Goal: Communication & Community: Ask a question

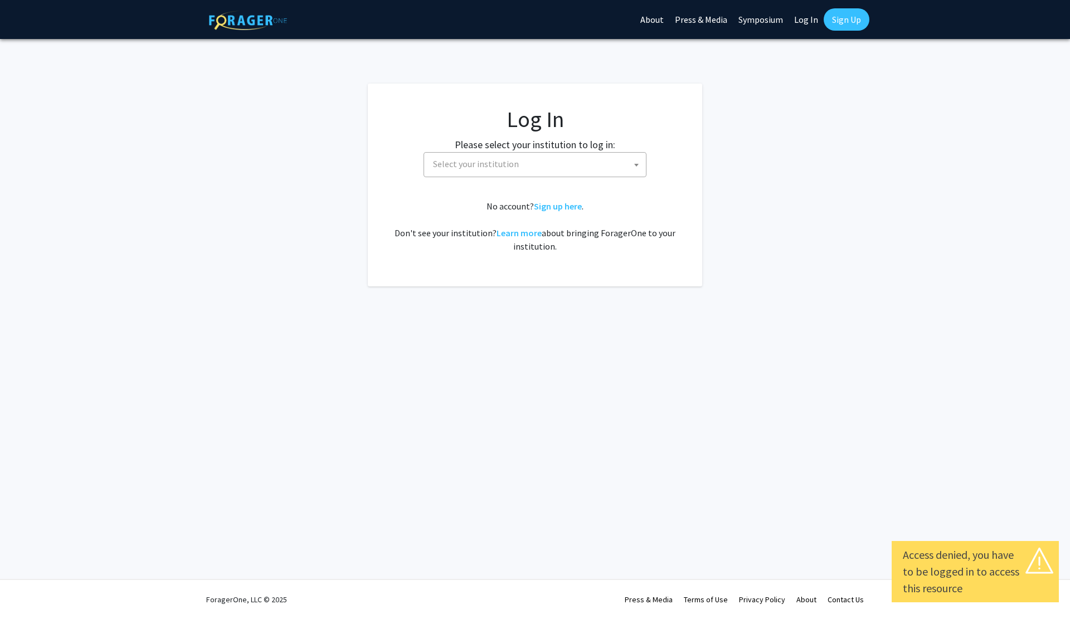
select select
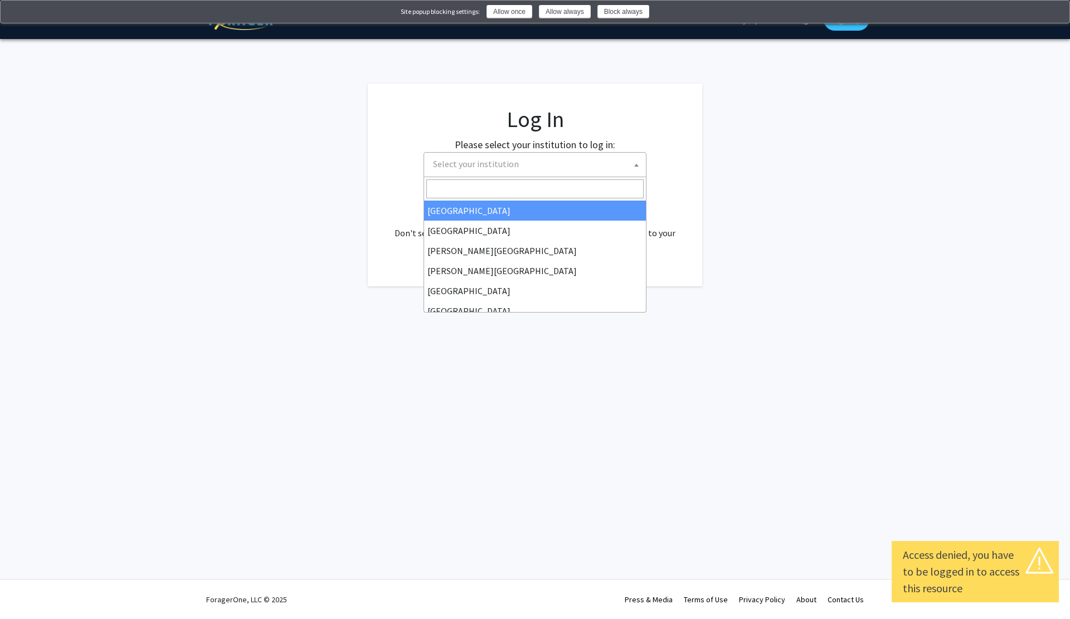
click at [503, 172] on span "Select your institution" at bounding box center [537, 164] width 217 height 23
click at [564, 14] on button "Allow always" at bounding box center [565, 11] width 52 height 13
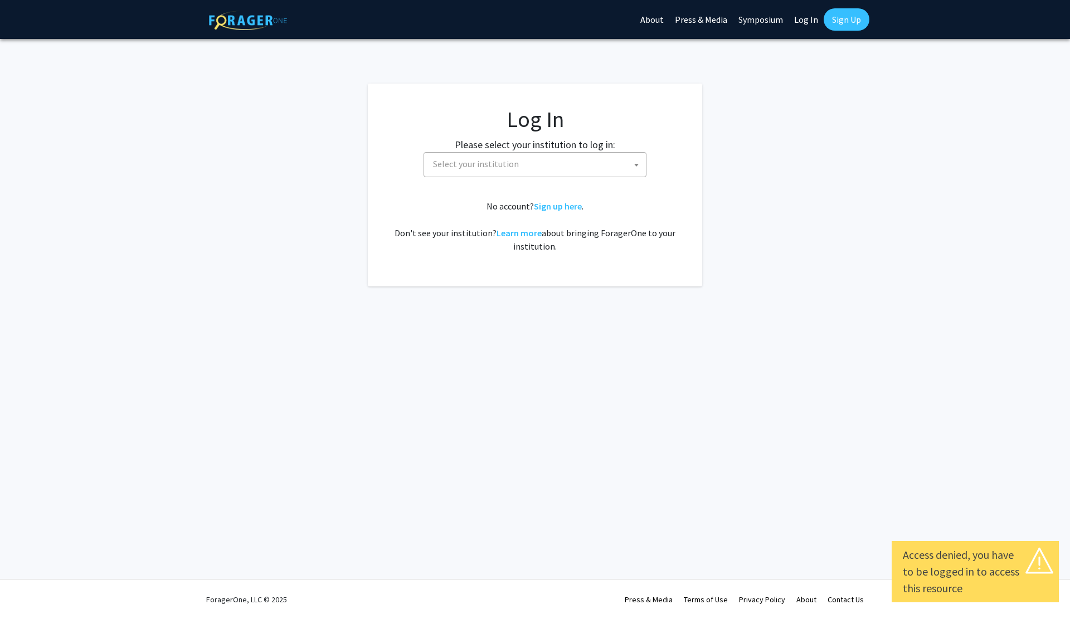
click at [502, 170] on span "Select your institution" at bounding box center [537, 164] width 217 height 23
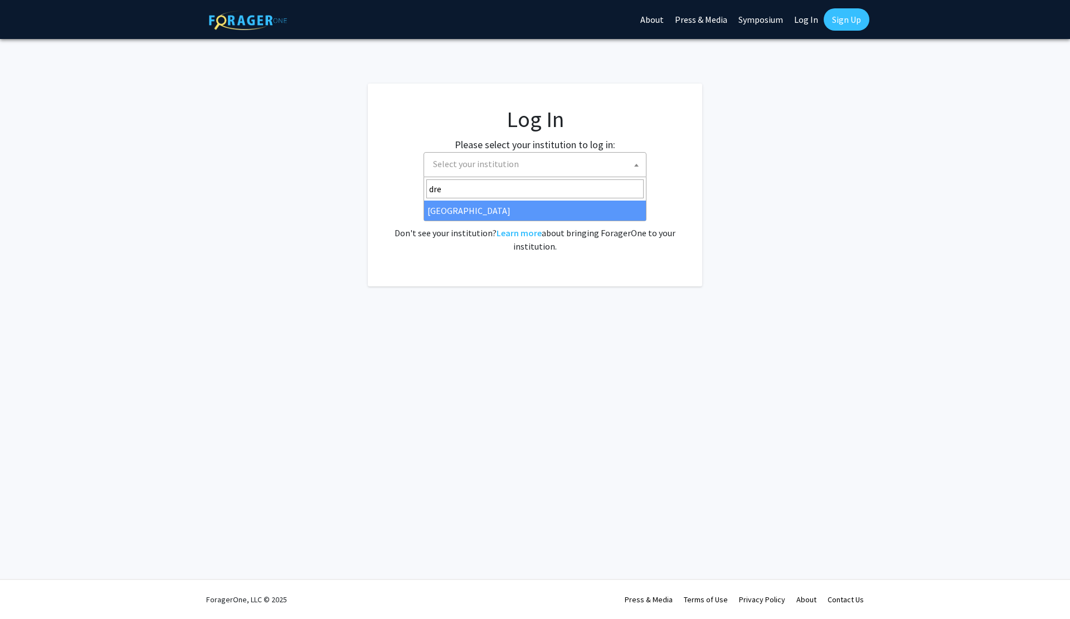
type input "dre"
select select "6"
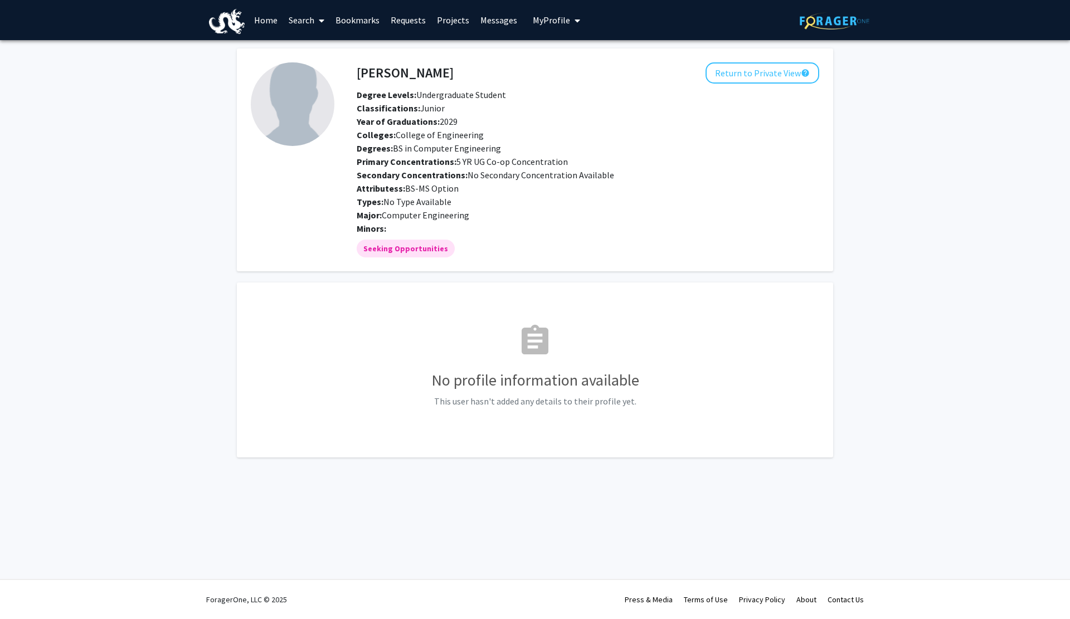
click at [250, 25] on link "Home" at bounding box center [266, 20] width 35 height 39
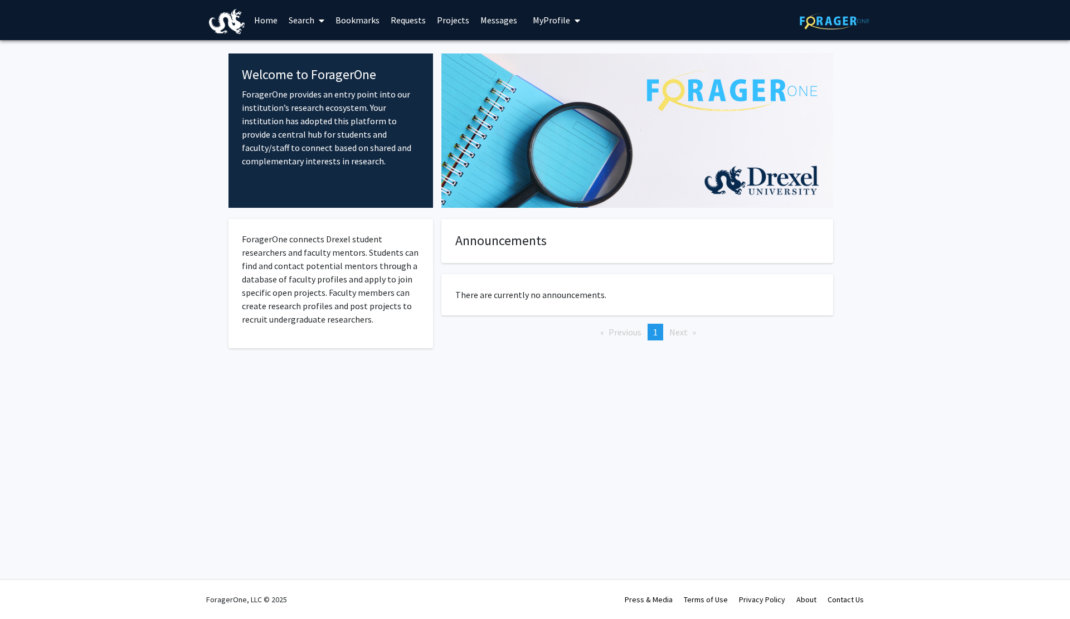
click at [312, 22] on link "Search" at bounding box center [306, 20] width 47 height 39
click at [318, 54] on span "Faculty/Staff" at bounding box center [324, 51] width 82 height 22
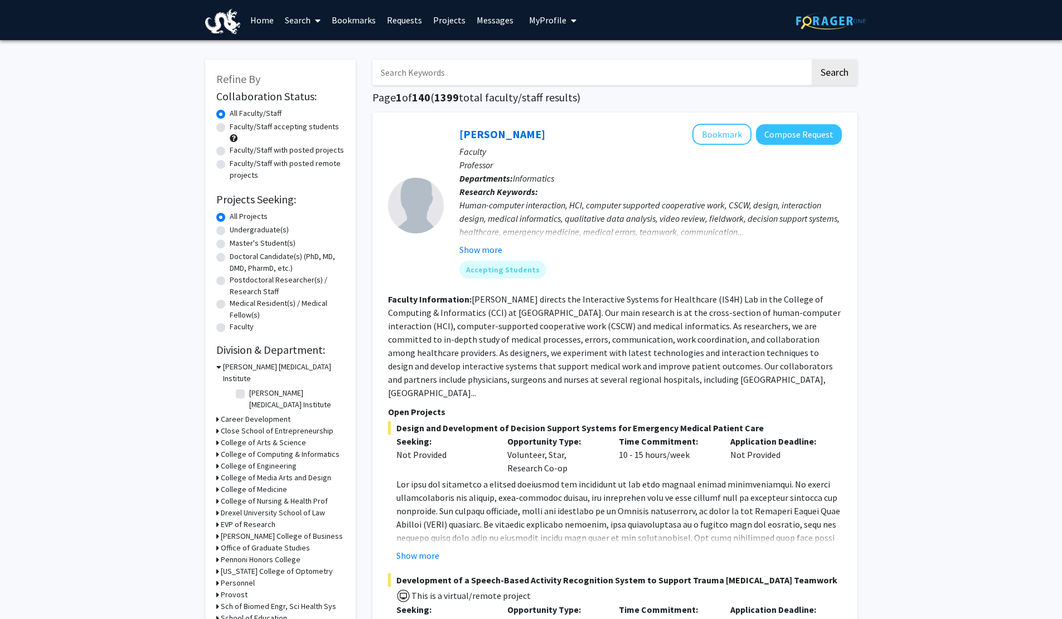
click at [484, 76] on input "Search Keywords" at bounding box center [591, 73] width 438 height 26
type input "v"
type input "anup"
click at [812, 60] on button "Search" at bounding box center [835, 73] width 46 height 26
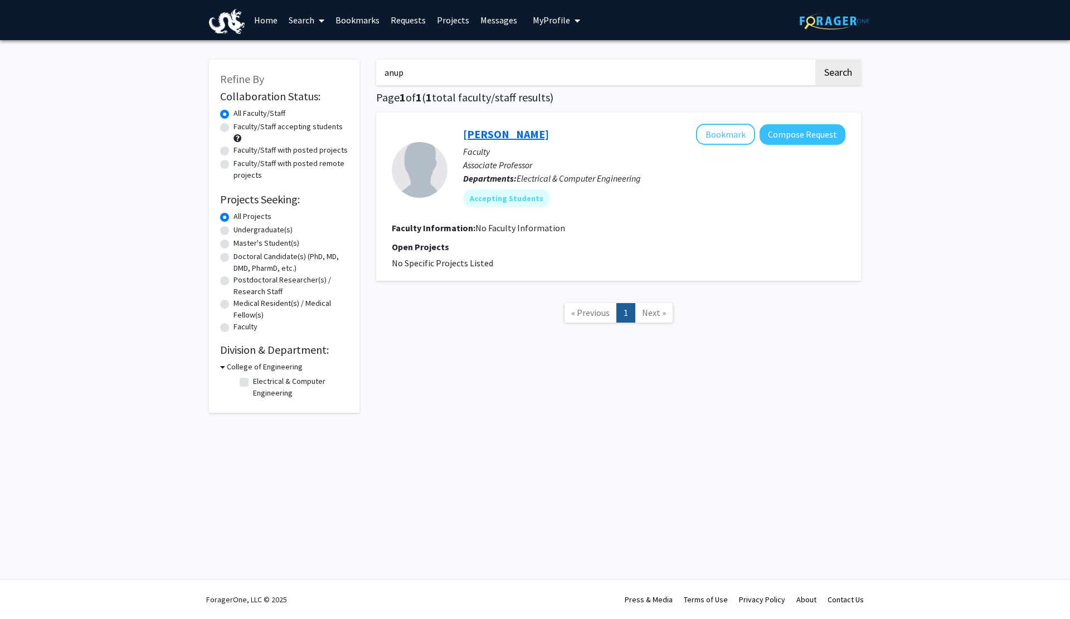
click at [501, 138] on link "Anup Das" at bounding box center [506, 134] width 86 height 14
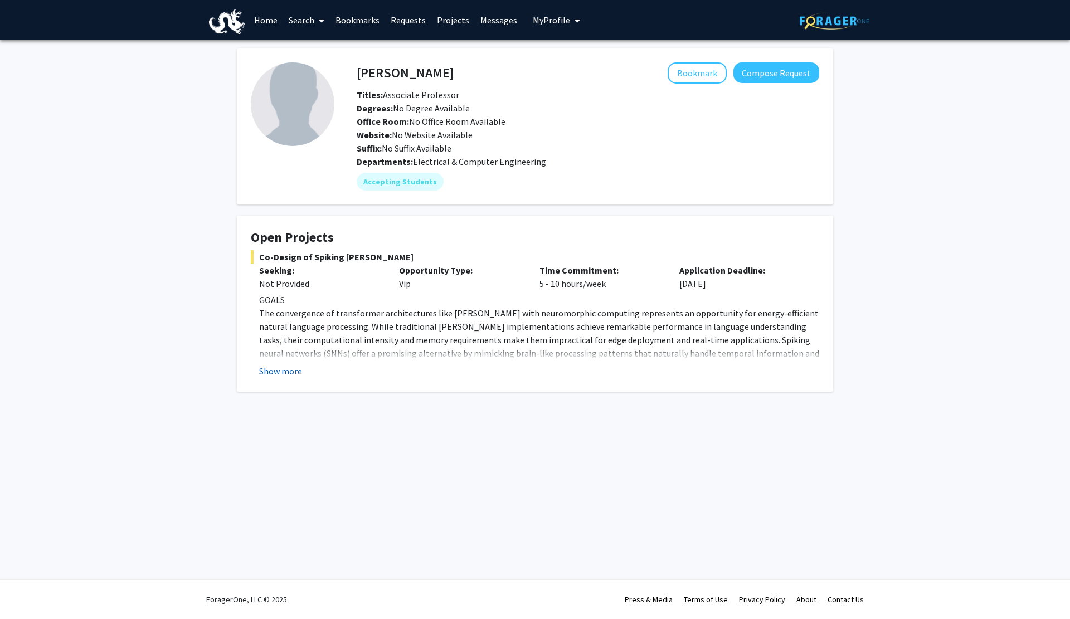
click at [297, 370] on button "Show more" at bounding box center [280, 371] width 43 height 13
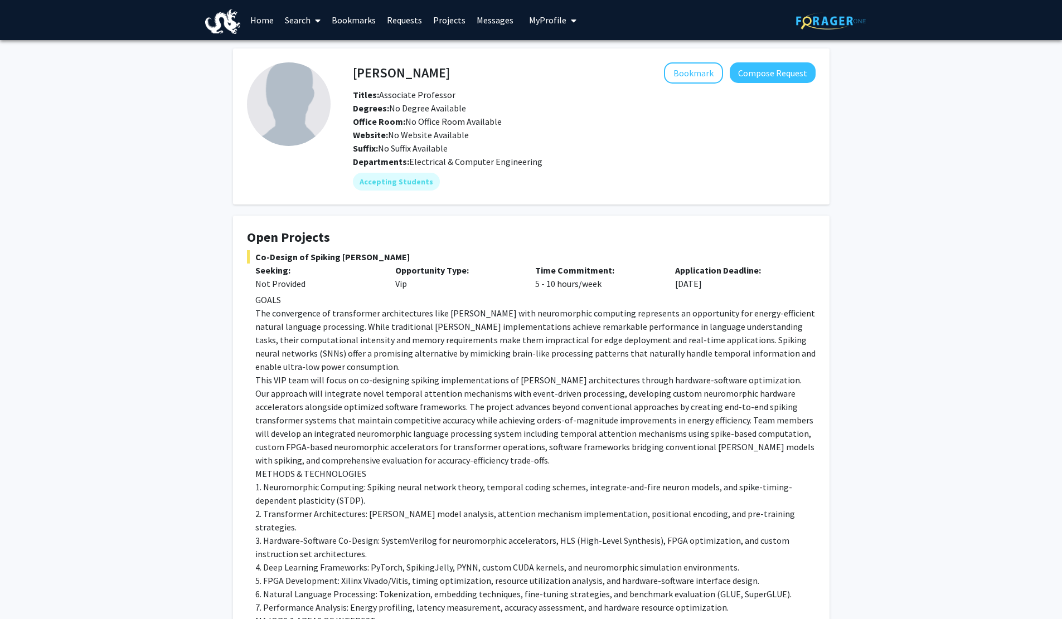
click at [262, 21] on link "Home" at bounding box center [262, 20] width 35 height 39
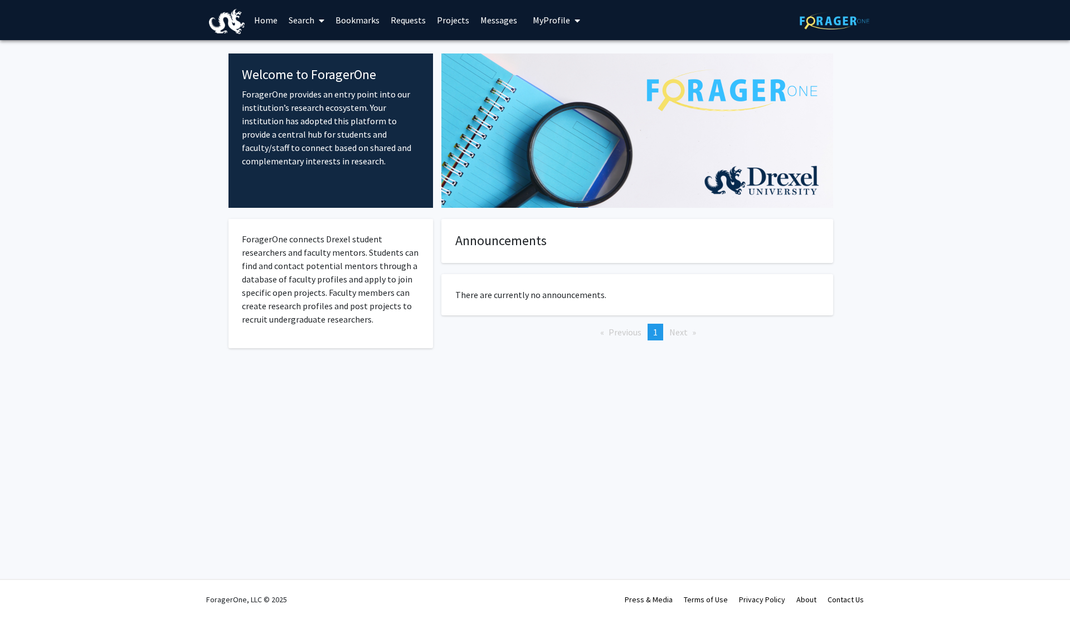
click at [301, 23] on link "Search" at bounding box center [306, 20] width 47 height 39
click at [323, 53] on span "Faculty/Staff" at bounding box center [324, 51] width 82 height 22
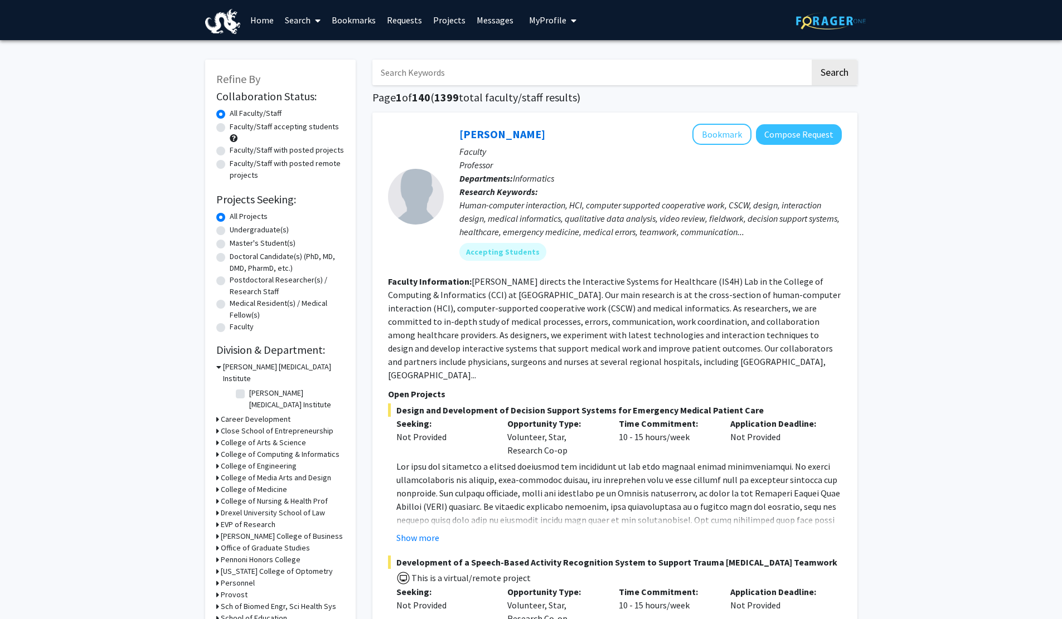
click at [266, 460] on h3 "College of Engineering" at bounding box center [259, 466] width 76 height 12
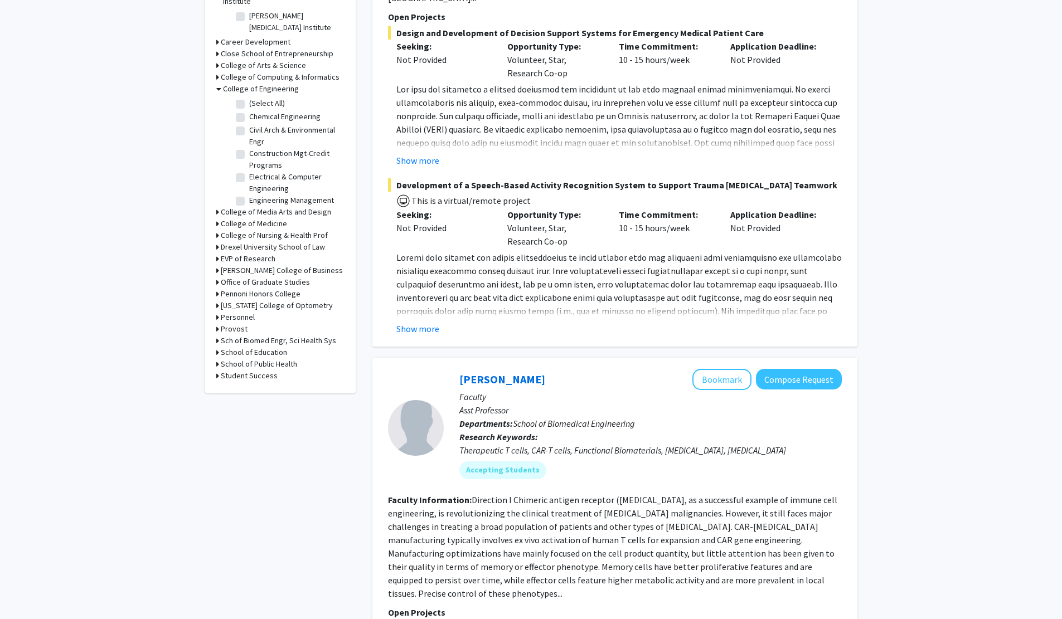
scroll to position [373, 0]
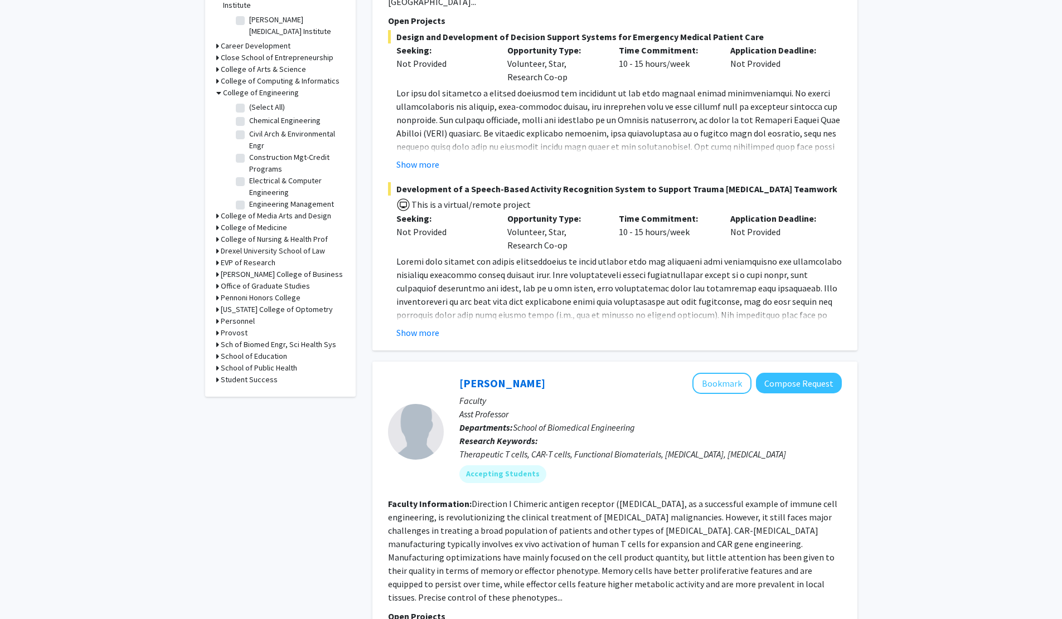
click at [246, 374] on h3 "Student Success" at bounding box center [249, 380] width 57 height 12
click at [243, 327] on h3 "Provost" at bounding box center [234, 333] width 27 height 12
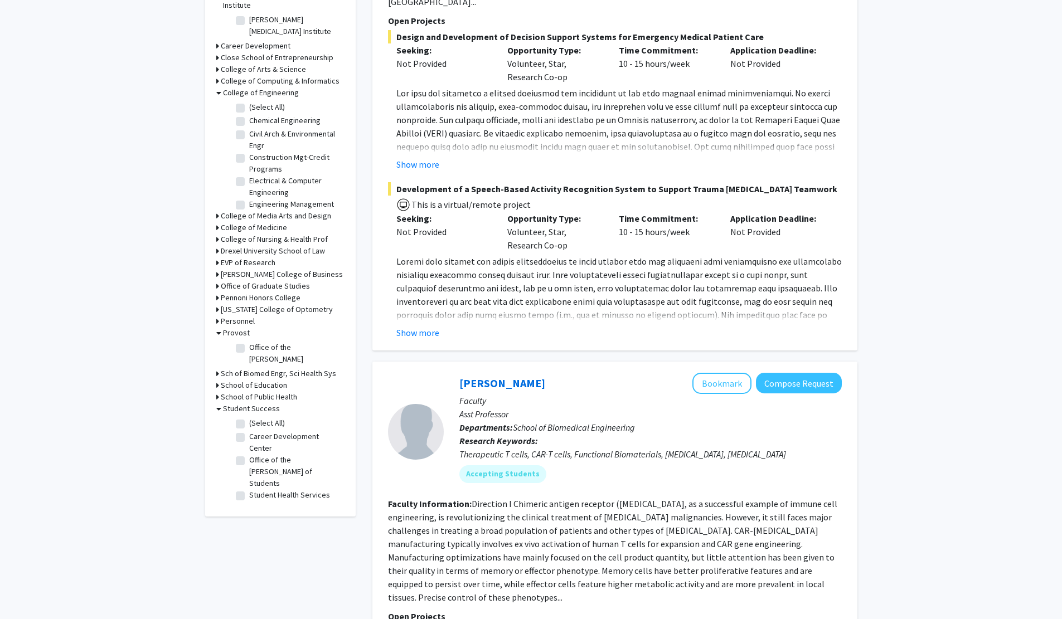
click at [237, 315] on h3 "Personnel" at bounding box center [238, 321] width 34 height 12
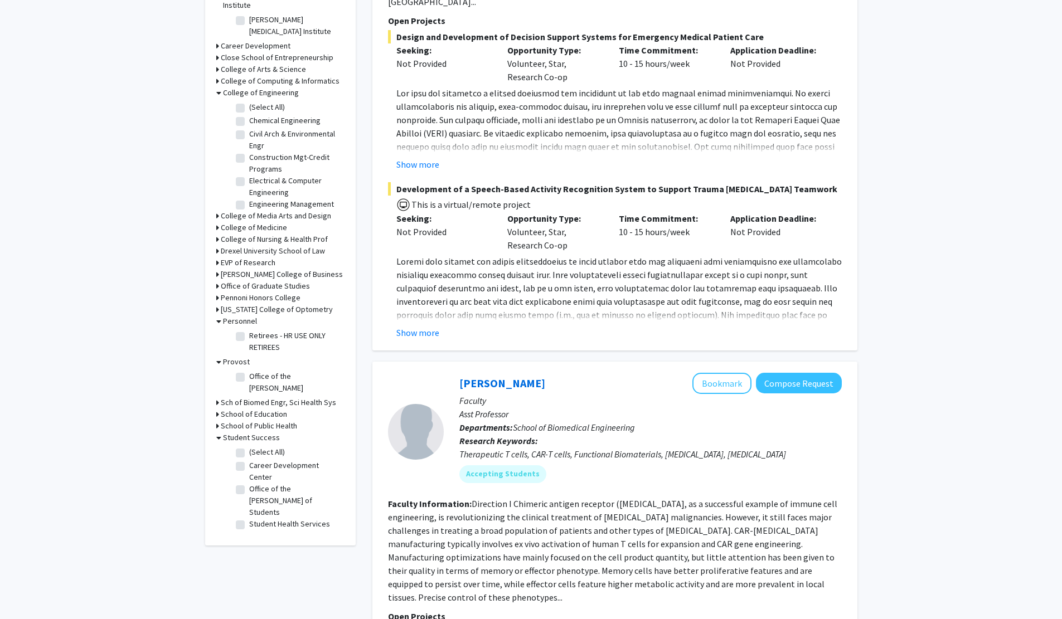
click at [237, 315] on h3 "Personnel" at bounding box center [240, 321] width 34 height 12
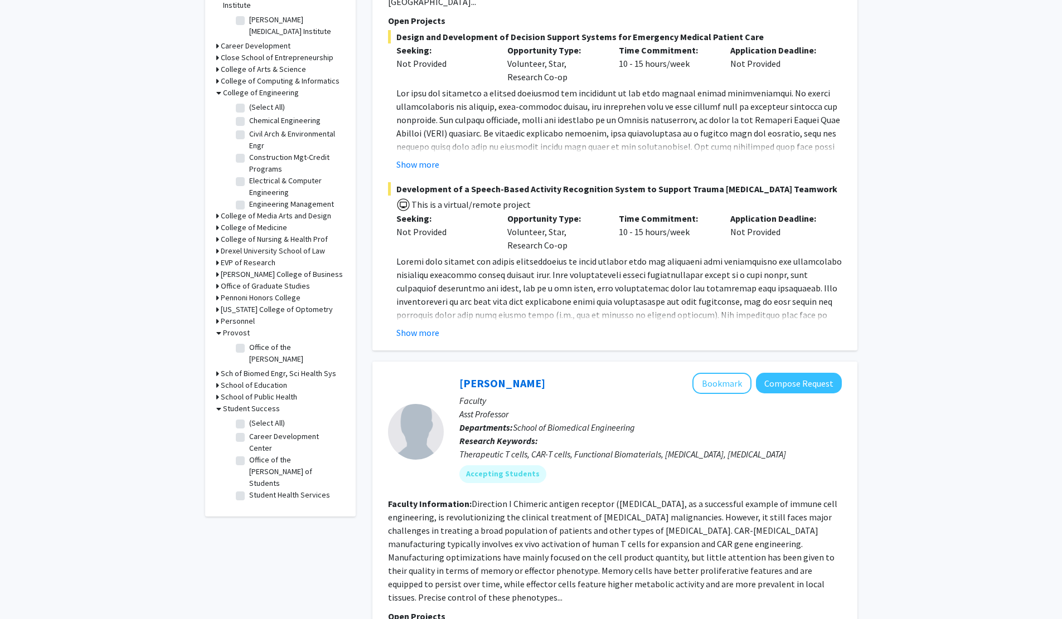
click at [260, 304] on h3 "Pennsylvania College of Optometry" at bounding box center [277, 310] width 112 height 12
click at [262, 304] on h3 "Pennsylvania College of Optometry" at bounding box center [279, 310] width 112 height 12
click at [279, 292] on h3 "Pennoni Honors College" at bounding box center [261, 298] width 80 height 12
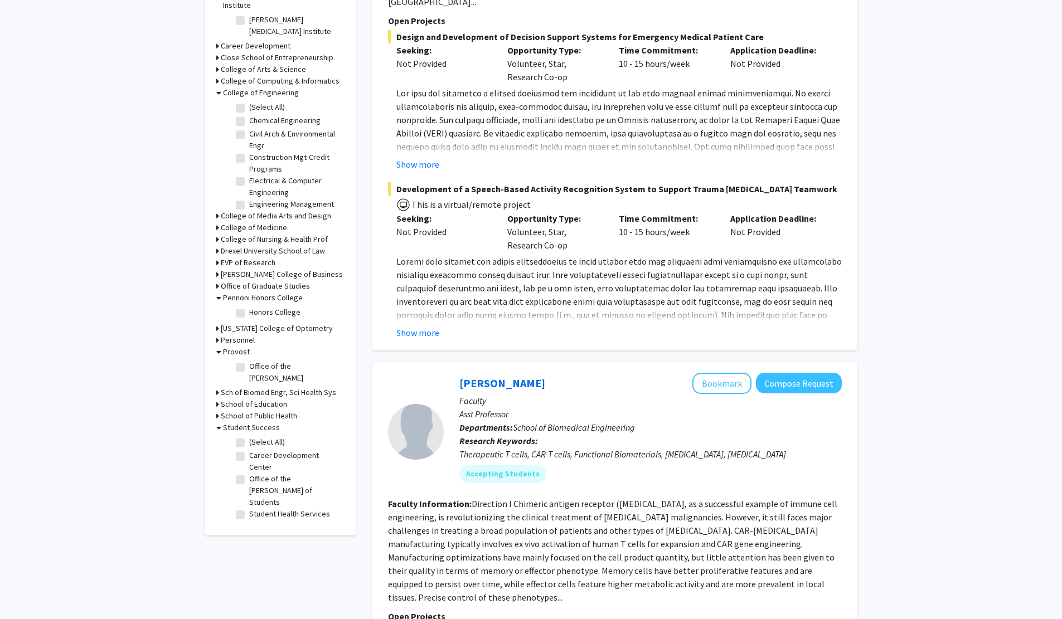
click at [288, 292] on h3 "Pennoni Honors College" at bounding box center [263, 298] width 80 height 12
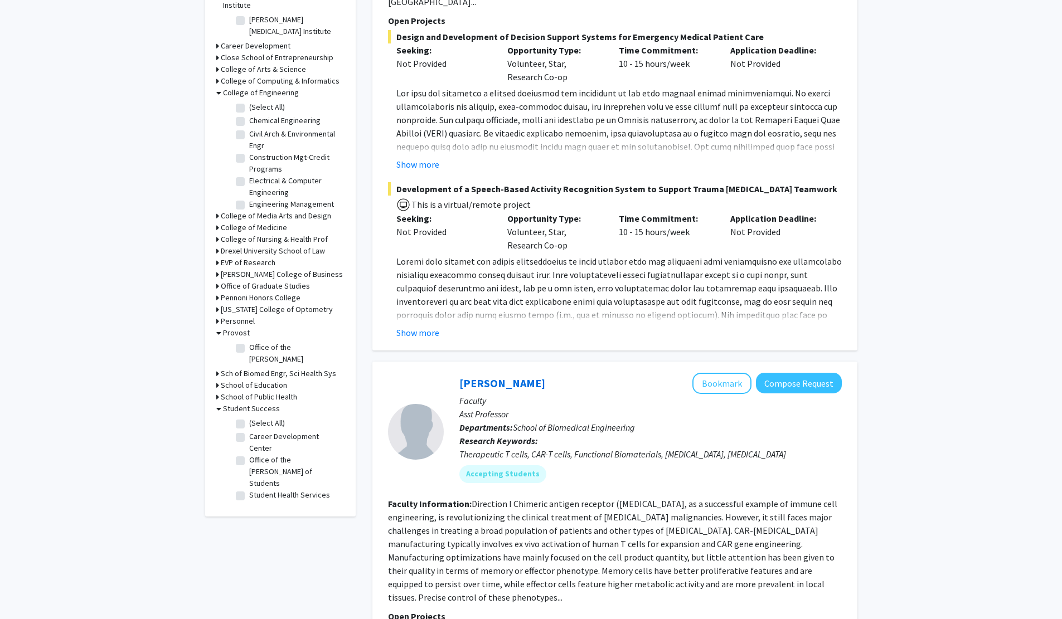
click at [256, 245] on h3 "Drexel University School of Law" at bounding box center [273, 251] width 104 height 12
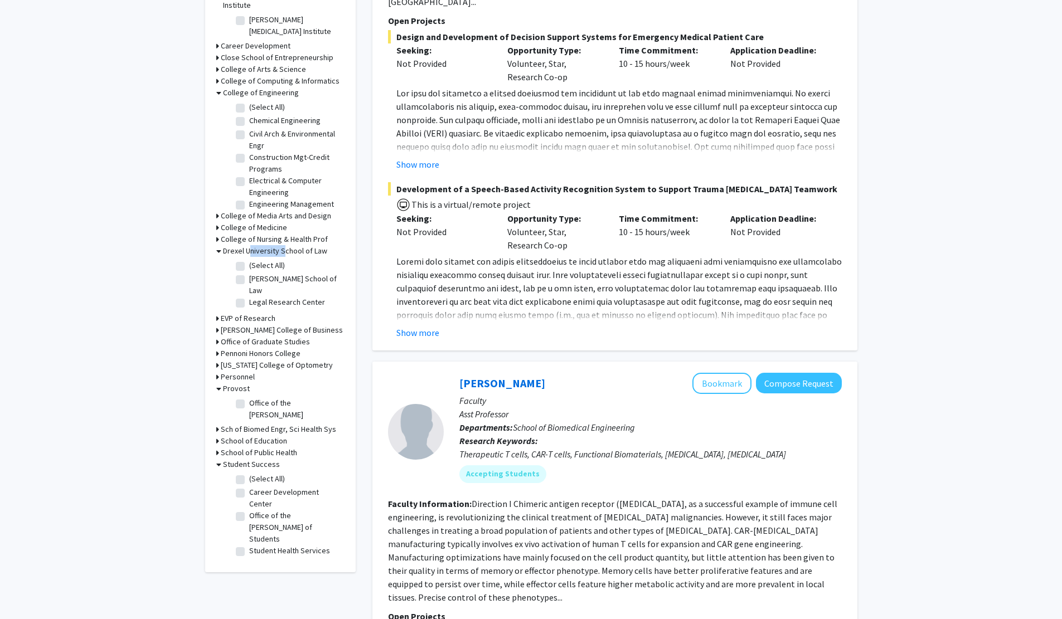
click at [256, 245] on h3 "Drexel University School of Law" at bounding box center [275, 251] width 104 height 12
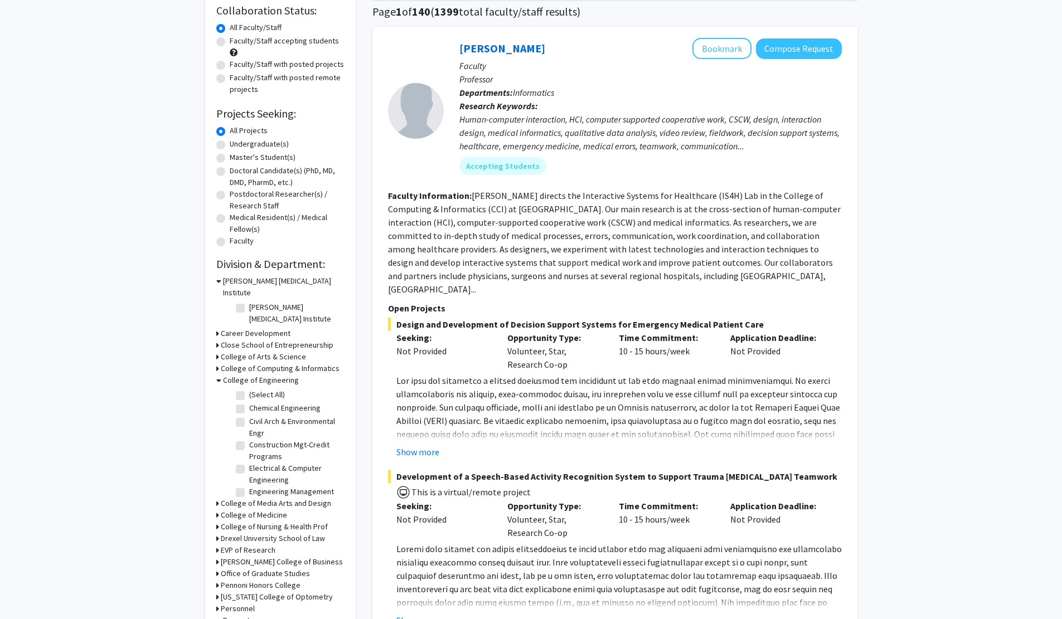
scroll to position [0, 0]
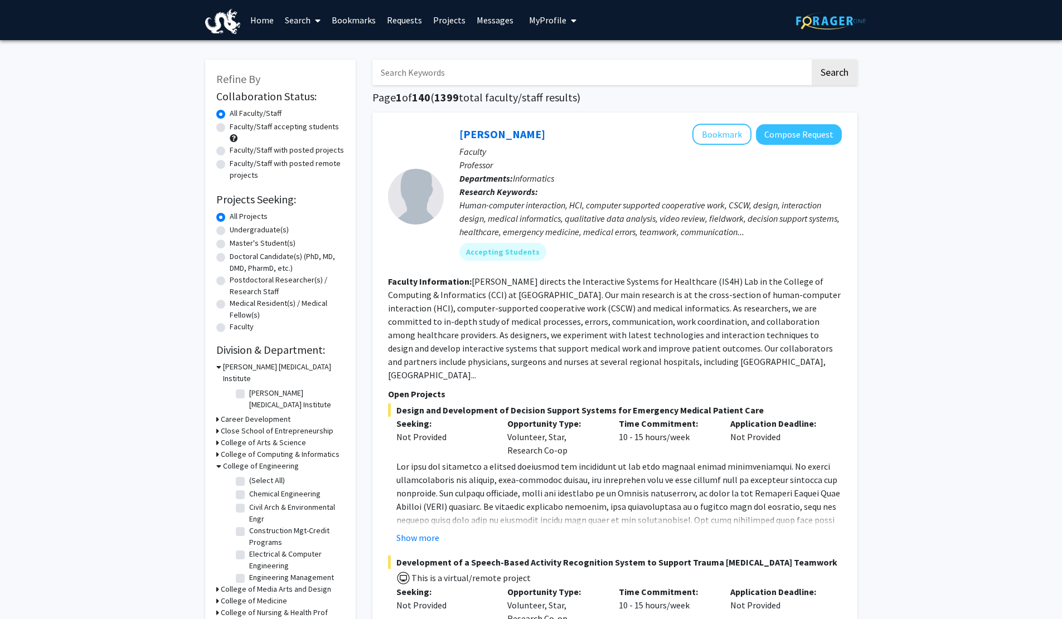
click at [459, 75] on input "Search Keywords" at bounding box center [591, 73] width 438 height 26
type input "vip"
click at [812, 60] on button "Search" at bounding box center [835, 73] width 46 height 26
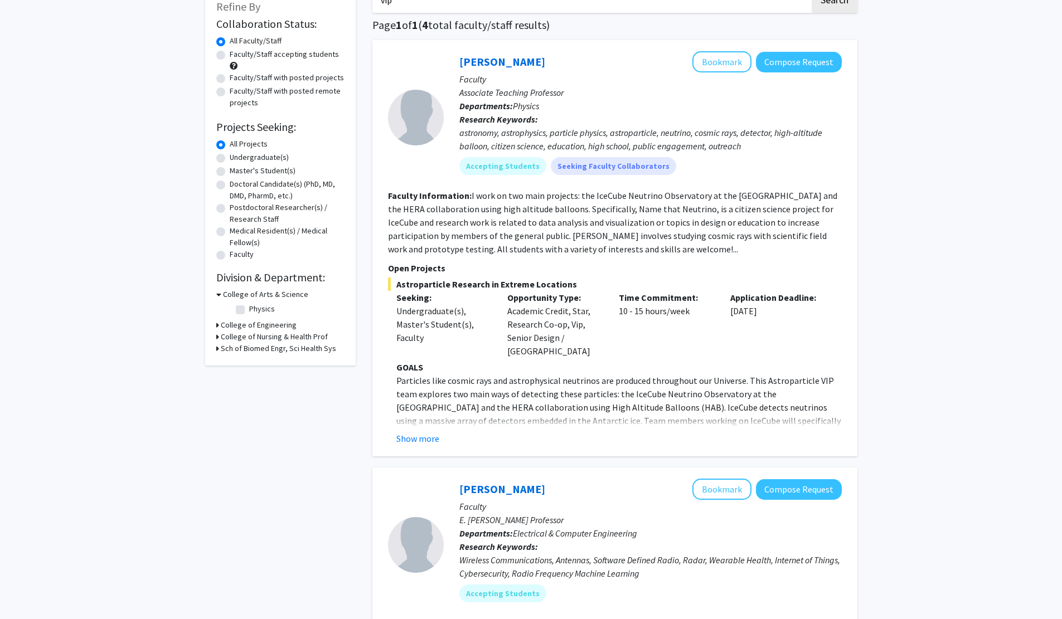
scroll to position [73, 0]
click at [431, 431] on button "Show more" at bounding box center [417, 437] width 43 height 13
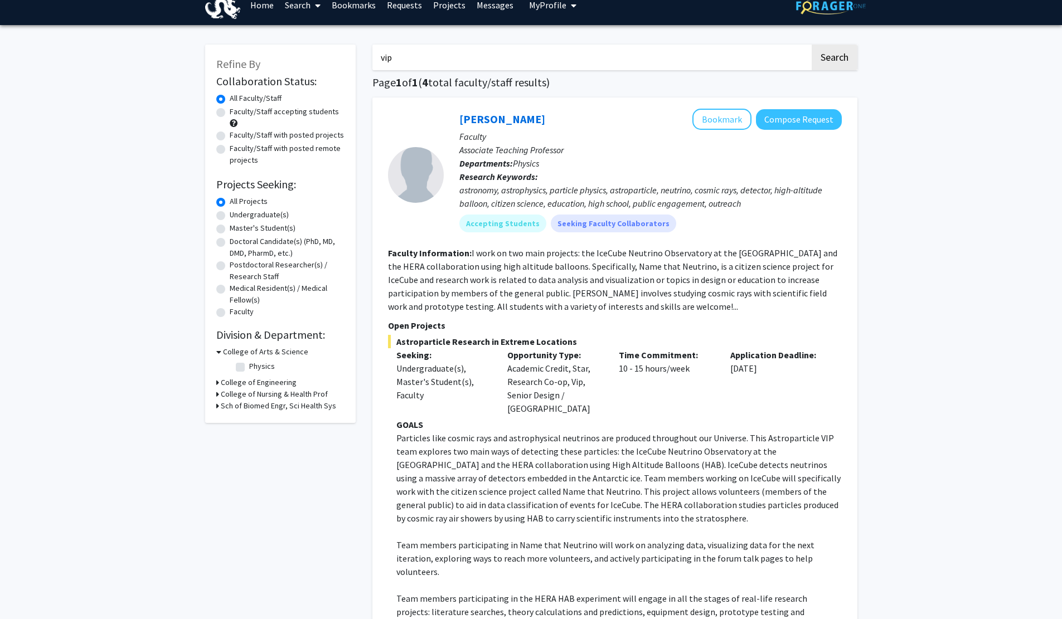
scroll to position [0, 0]
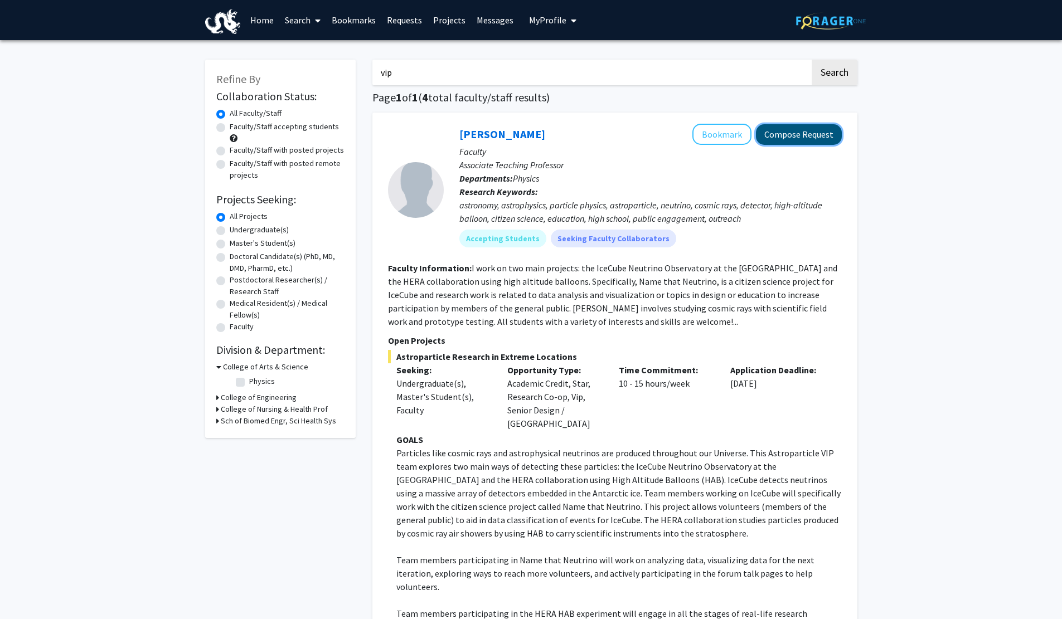
click at [781, 137] on button "Compose Request" at bounding box center [799, 134] width 86 height 21
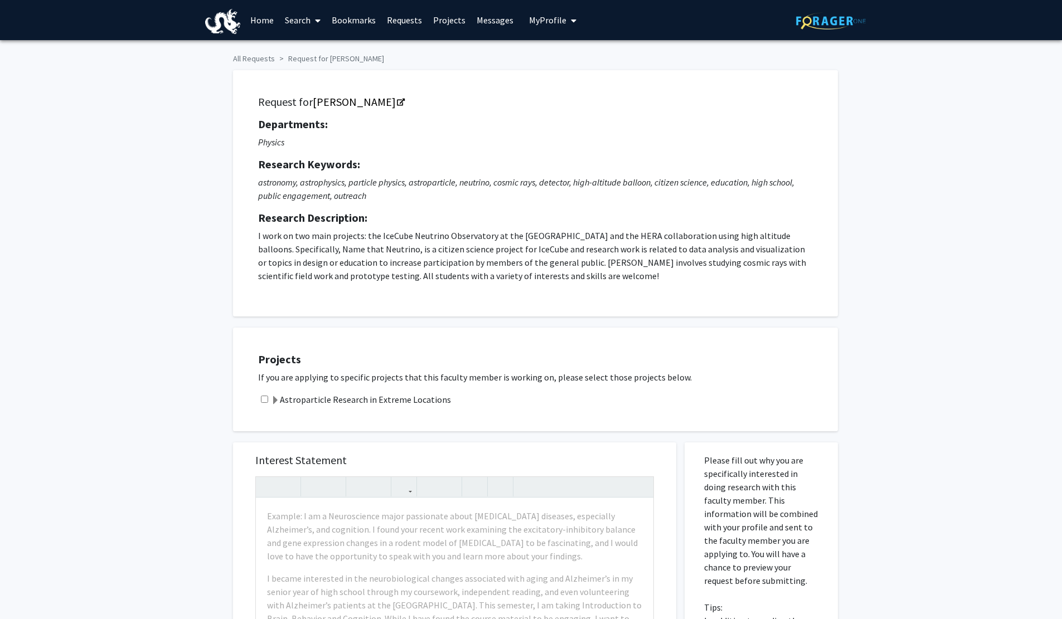
click at [310, 22] on link "Search" at bounding box center [302, 20] width 47 height 39
click at [322, 51] on span "Faculty/Staff" at bounding box center [320, 51] width 82 height 22
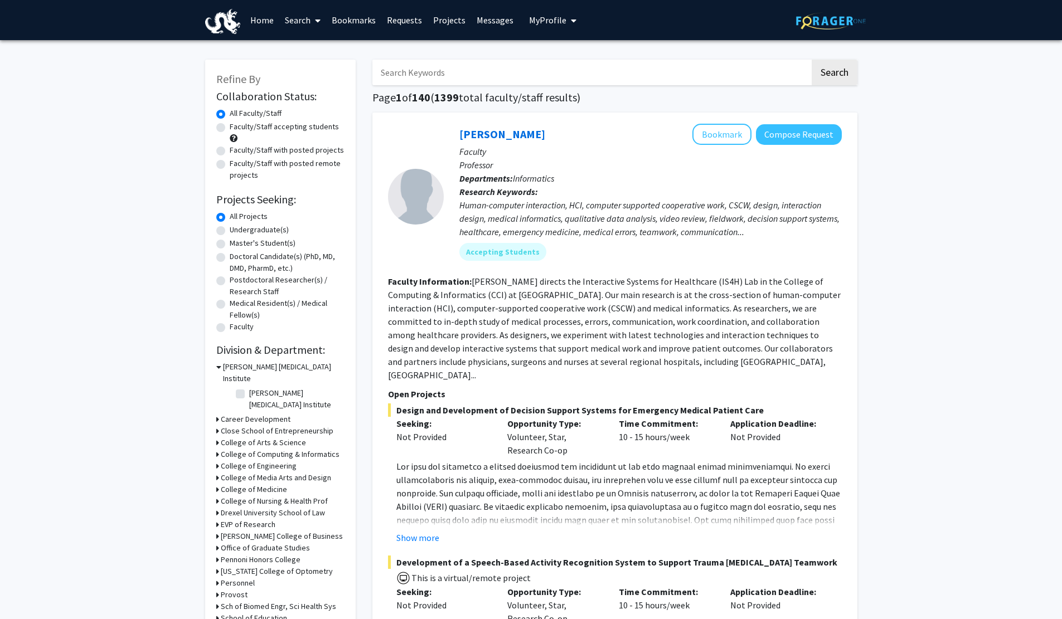
click at [308, 129] on label "Faculty/Staff accepting students" at bounding box center [284, 127] width 109 height 12
click at [237, 128] on input "Faculty/Staff accepting students" at bounding box center [233, 124] width 7 height 7
radio input "true"
click at [504, 76] on input "Search Keywords" at bounding box center [591, 73] width 438 height 26
type input "credit"
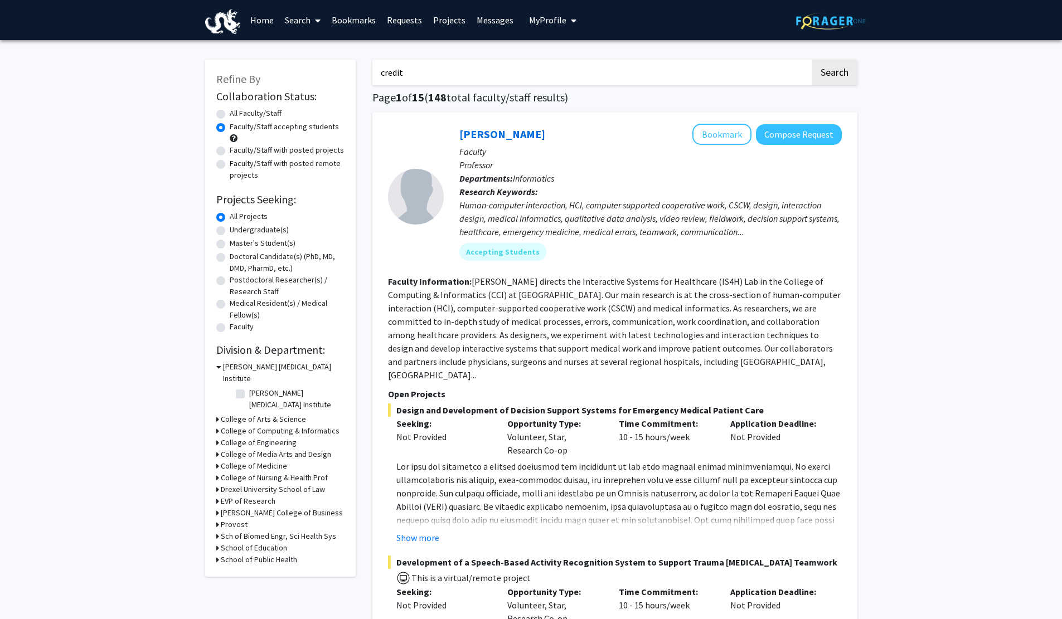
click at [812, 60] on button "Search" at bounding box center [835, 73] width 46 height 26
radio input "true"
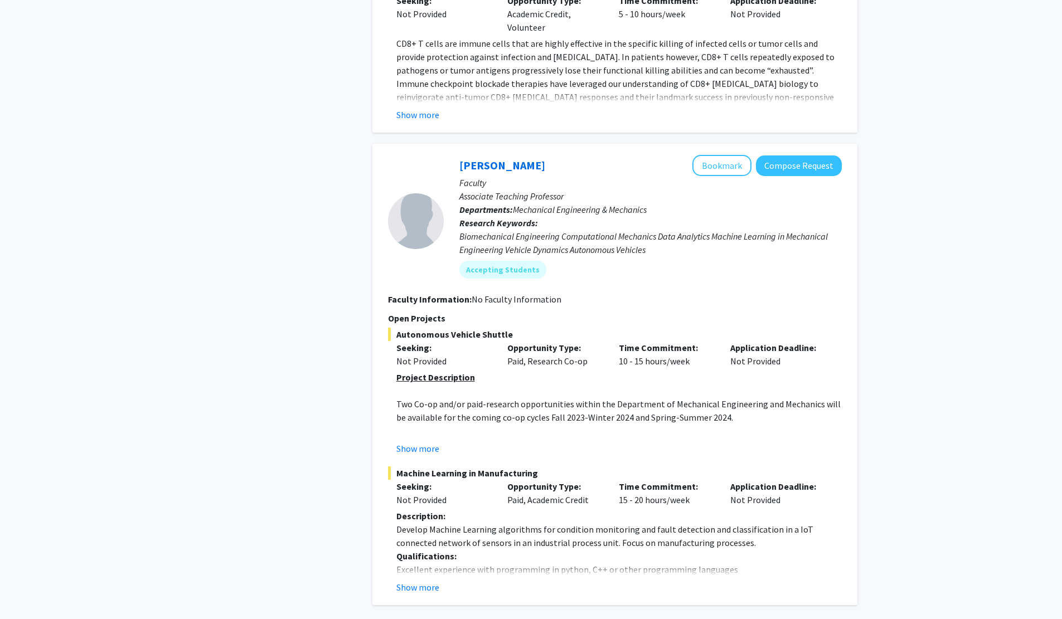
scroll to position [2668, 0]
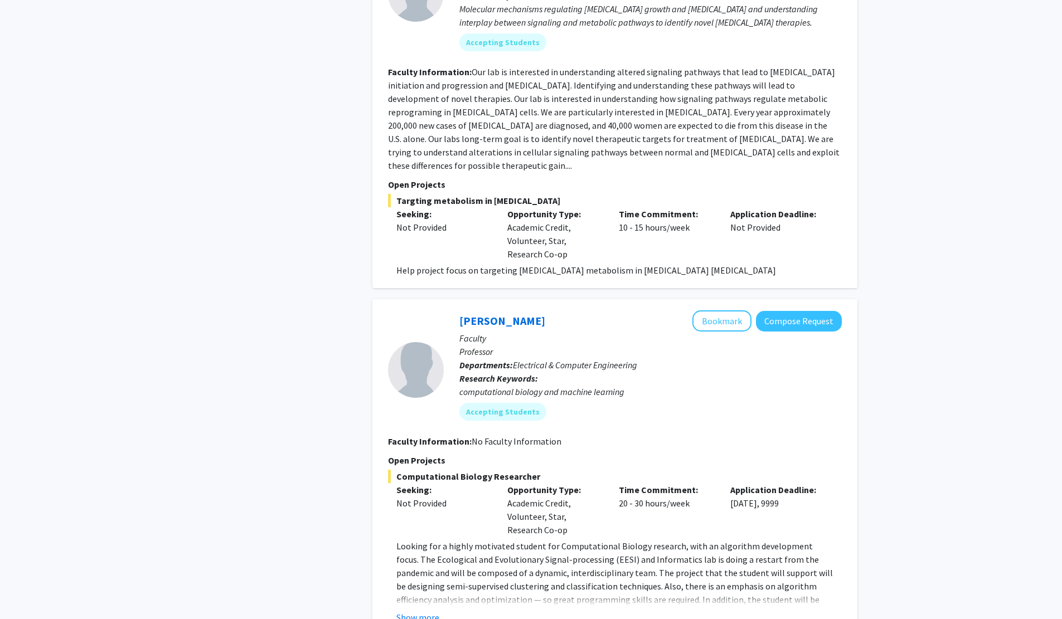
scroll to position [4121, 0]
drag, startPoint x: 618, startPoint y: 480, endPoint x: 650, endPoint y: 477, distance: 31.9
click at [650, 483] on div "Time Commitment: 20 - 30 hours/week" at bounding box center [665, 510] width 111 height 54
click at [657, 493] on div "Time Commitment: 20 - 30 hours/week" at bounding box center [665, 510] width 111 height 54
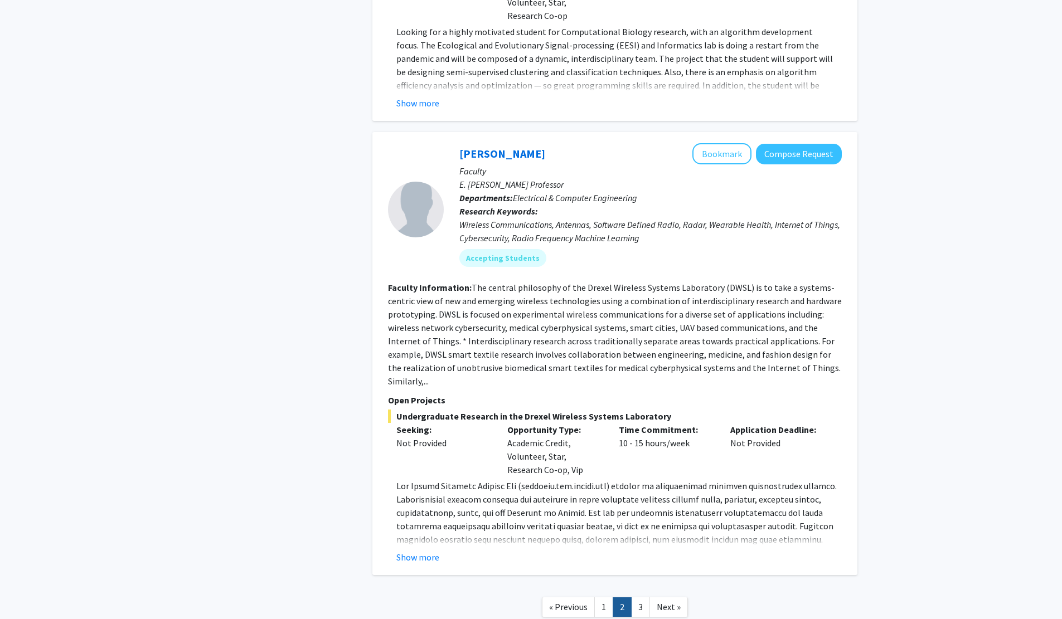
scroll to position [4674, 0]
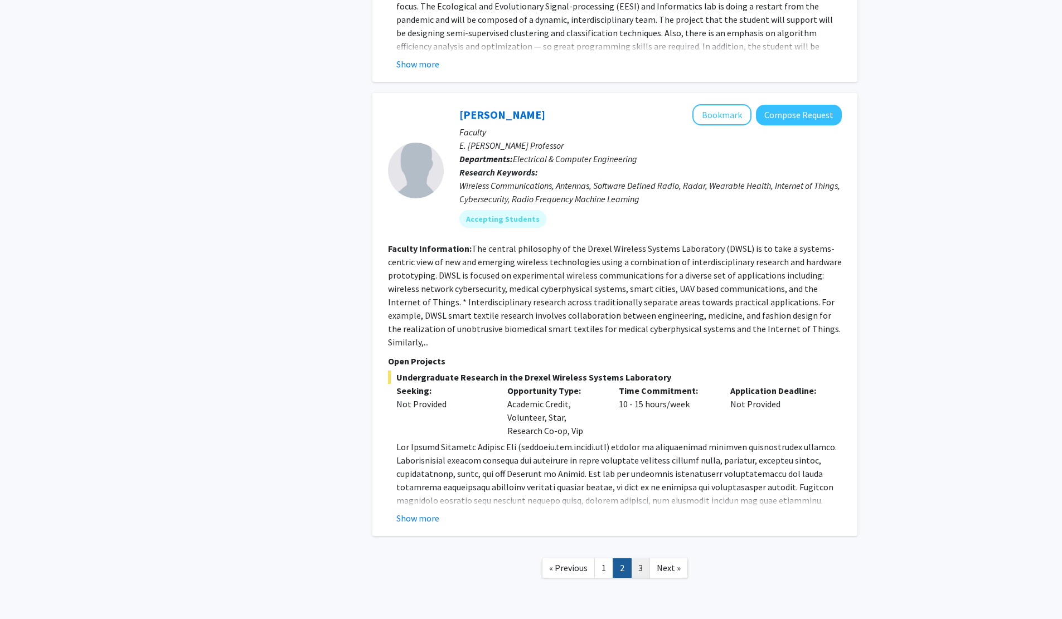
click at [641, 558] on link "3" at bounding box center [640, 568] width 19 height 20
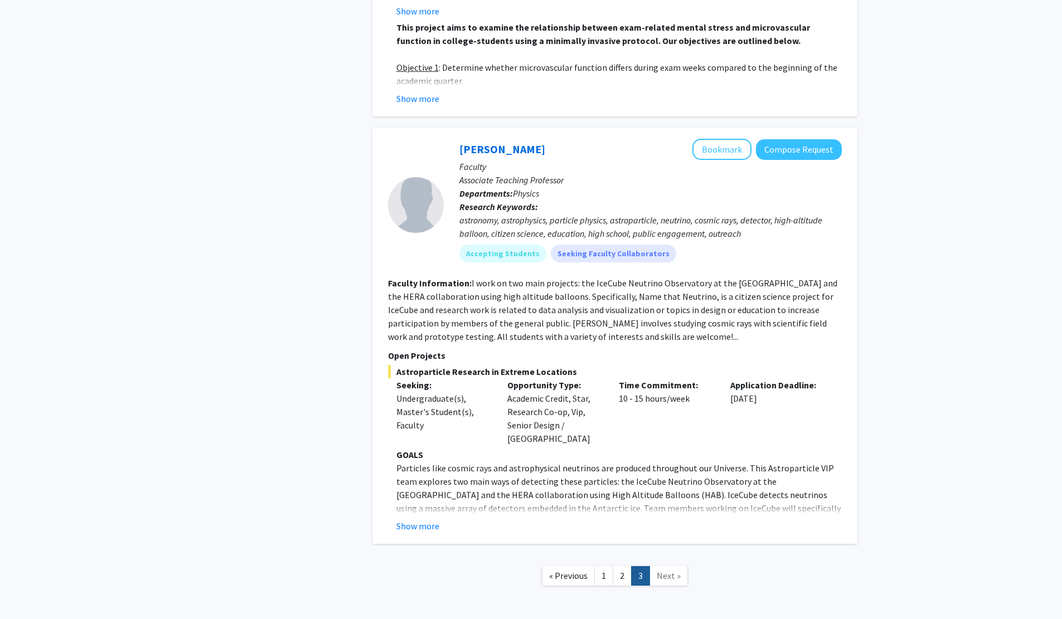
scroll to position [619, 0]
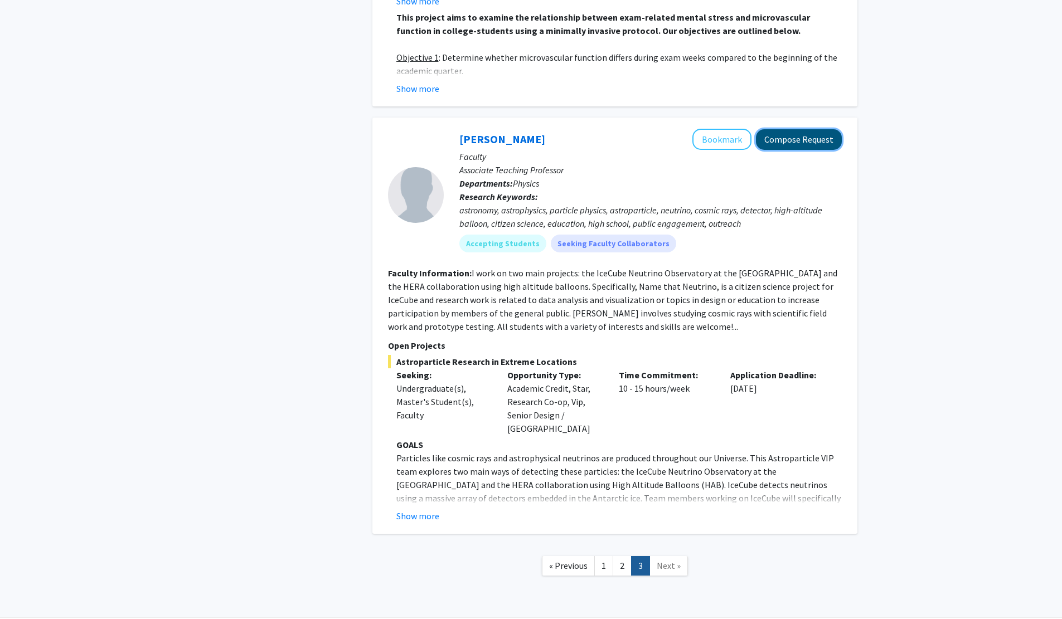
click at [799, 129] on button "Compose Request" at bounding box center [799, 139] width 86 height 21
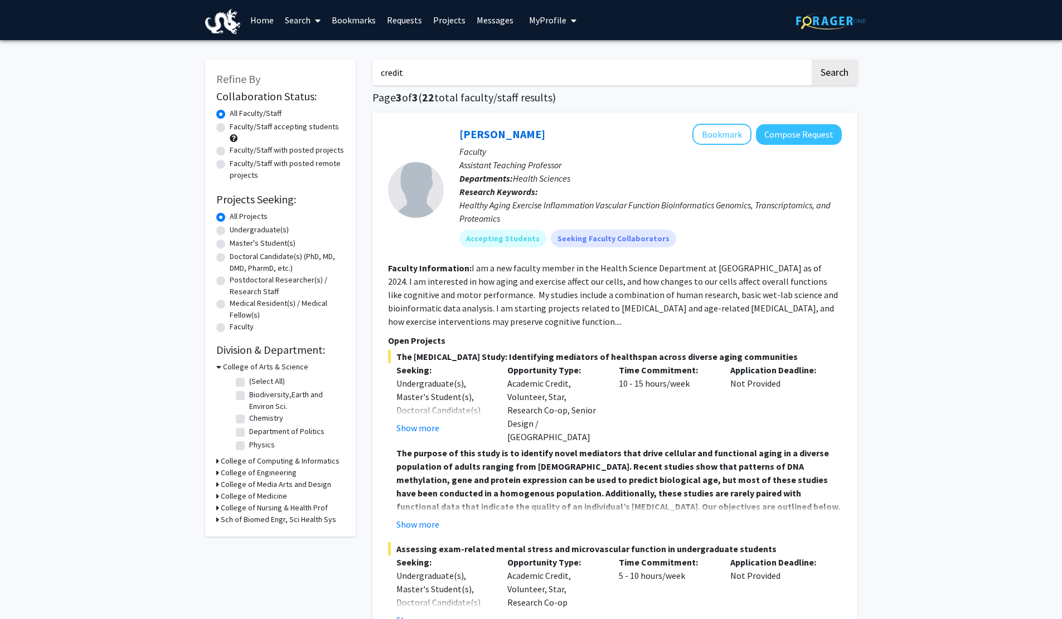
click at [459, 79] on input "credit" at bounding box center [591, 73] width 438 height 26
type input "vip"
click at [812, 60] on button "Search" at bounding box center [835, 73] width 46 height 26
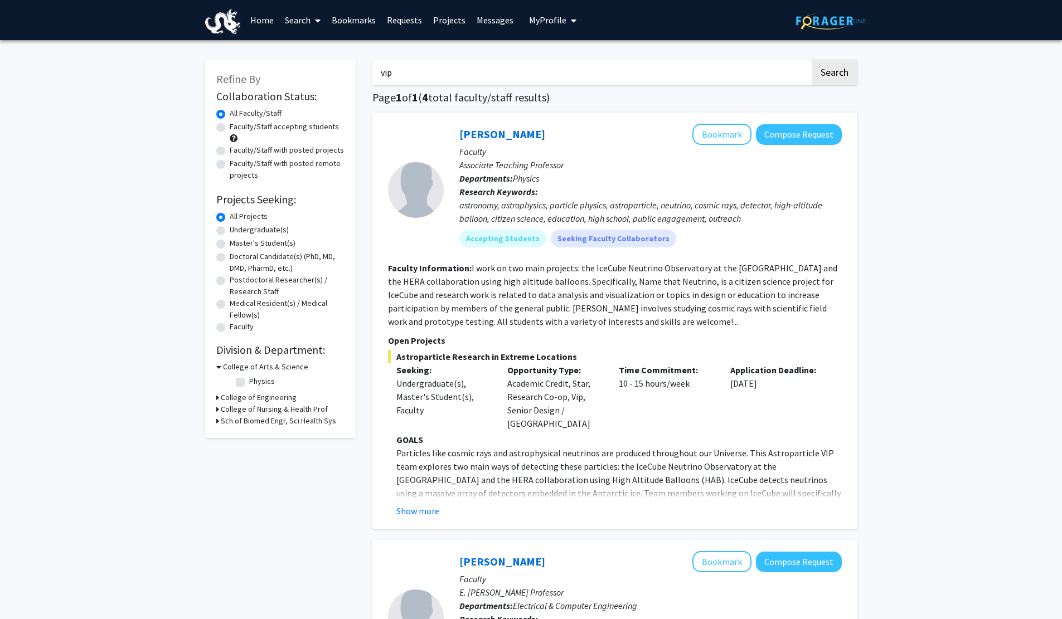
click at [429, 489] on fg-read-more "GOALS Particles like cosmic rays and astrophysical neutrinos are produced throu…" at bounding box center [615, 475] width 454 height 85
click at [433, 504] on button "Show more" at bounding box center [417, 510] width 43 height 13
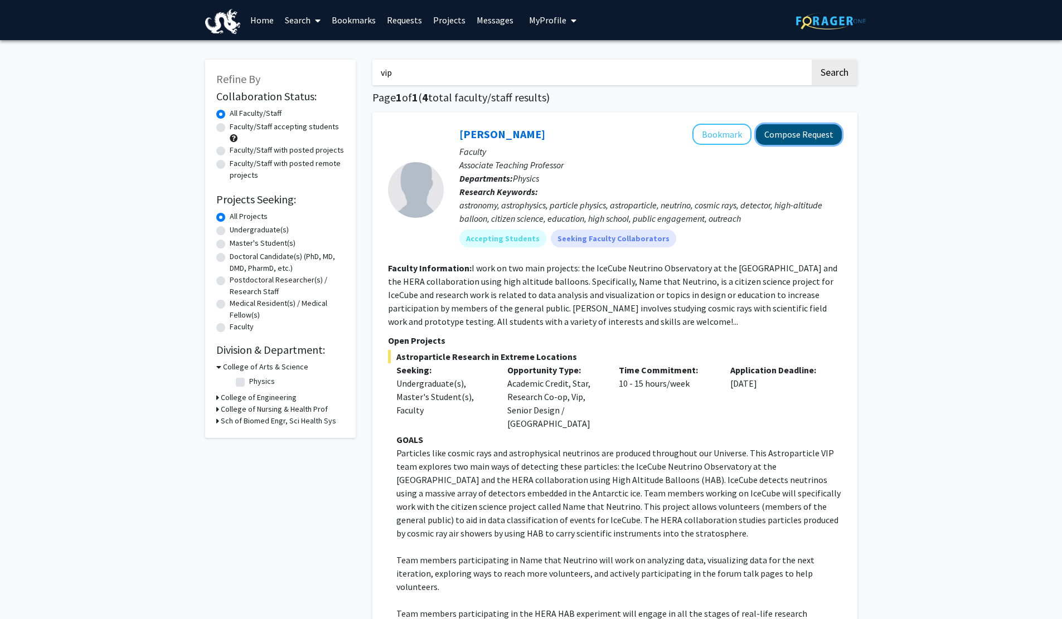
click at [804, 134] on button "Compose Request" at bounding box center [799, 134] width 86 height 21
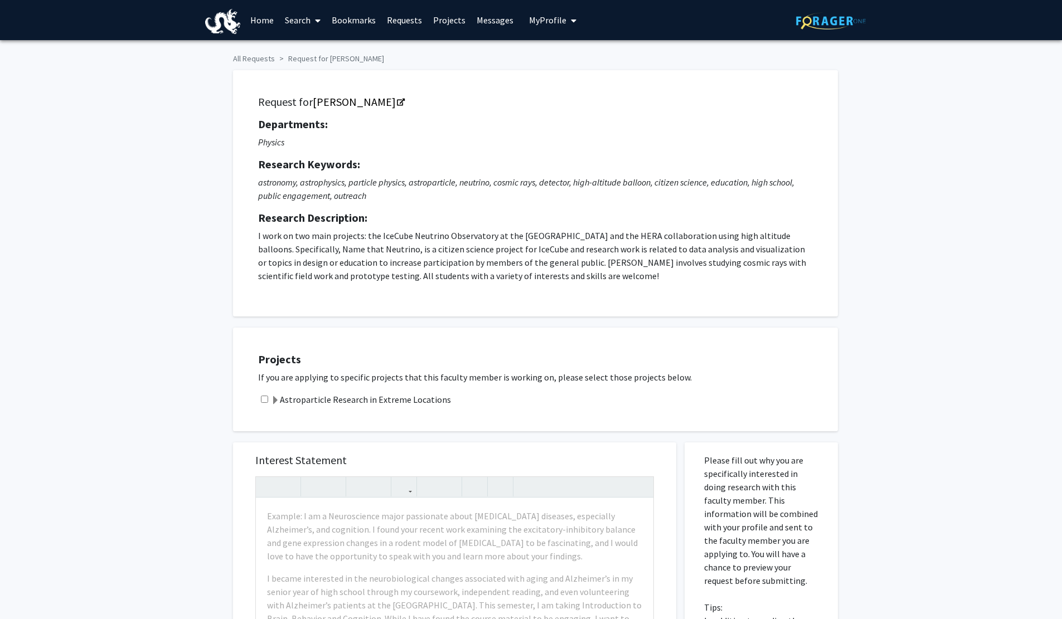
click at [276, 398] on span at bounding box center [275, 400] width 9 height 9
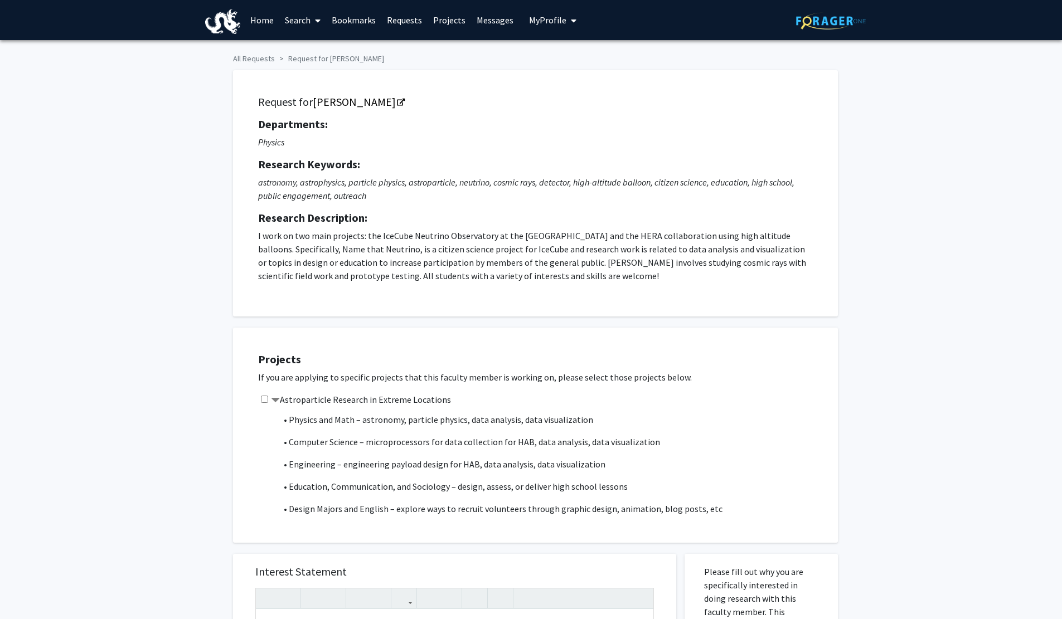
scroll to position [453, 0]
click at [263, 399] on input "checkbox" at bounding box center [264, 399] width 7 height 7
checkbox input "true"
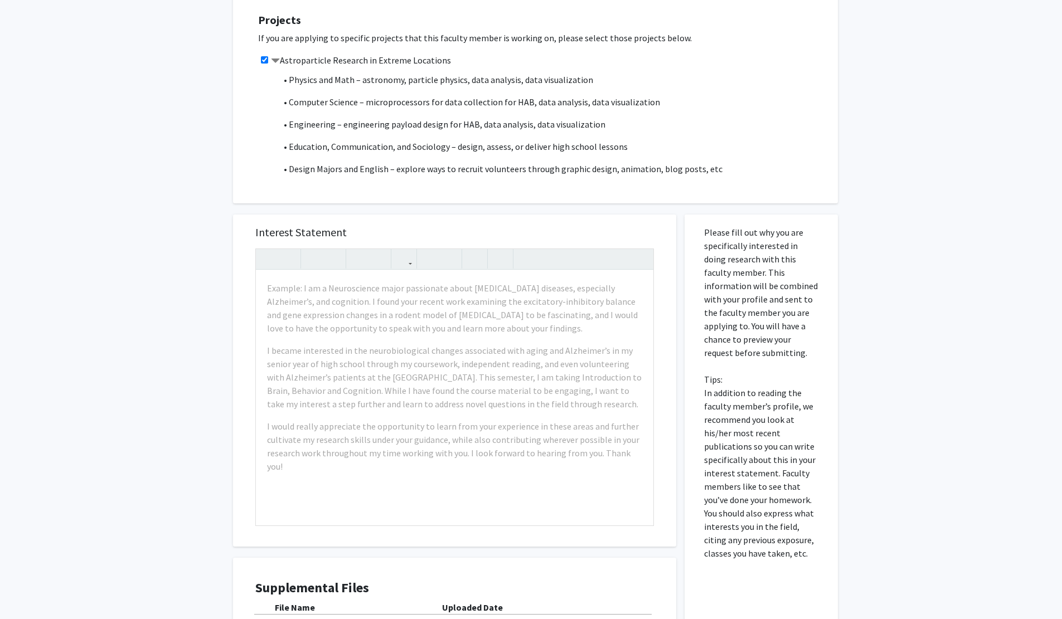
scroll to position [486, 0]
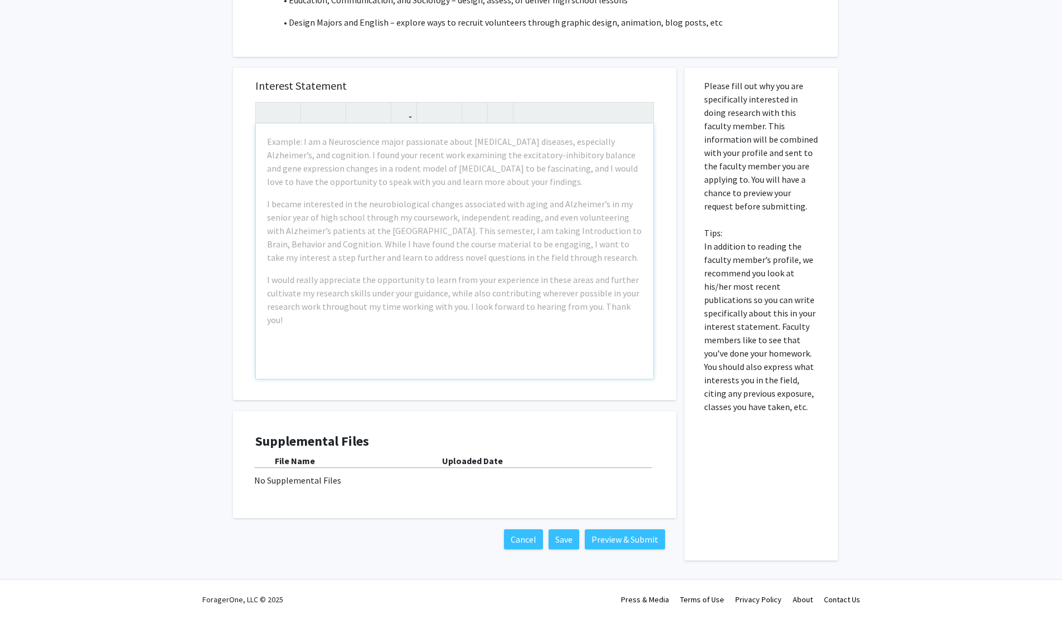
click at [198, 307] on div "All Requests Request for Christina Love Request for Christina Love Departments:…" at bounding box center [531, 70] width 1062 height 1032
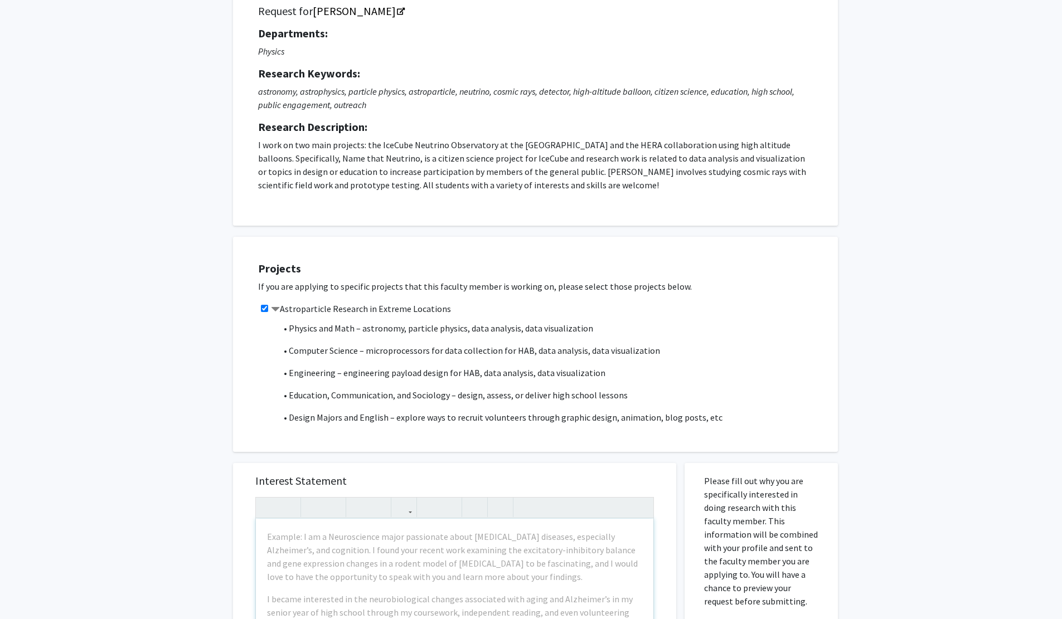
scroll to position [0, 0]
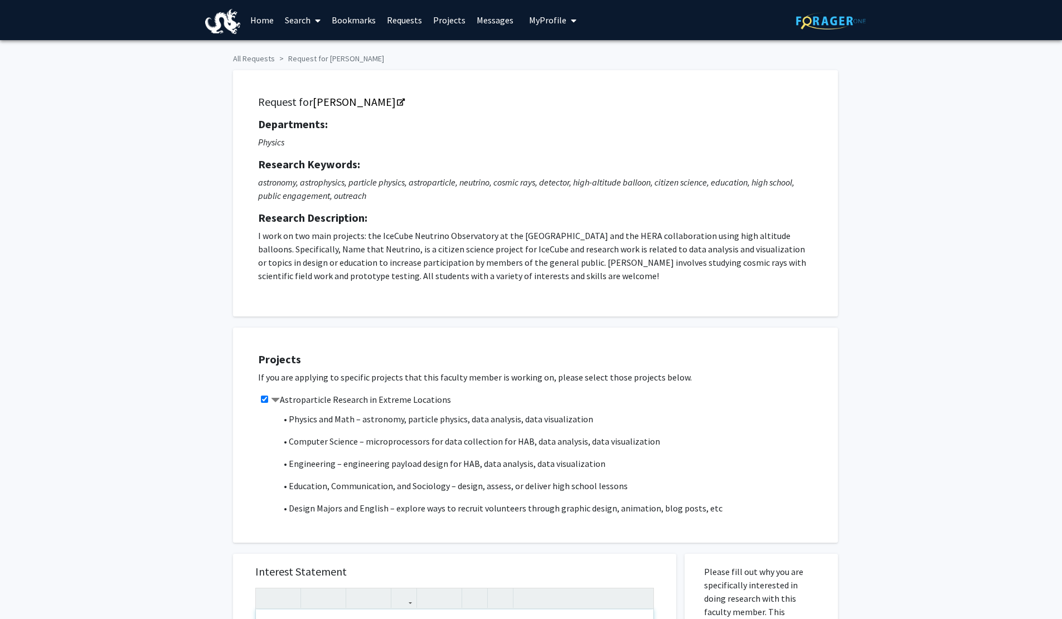
click at [309, 23] on link "Search" at bounding box center [302, 20] width 47 height 39
click at [310, 23] on link "Search" at bounding box center [302, 20] width 47 height 39
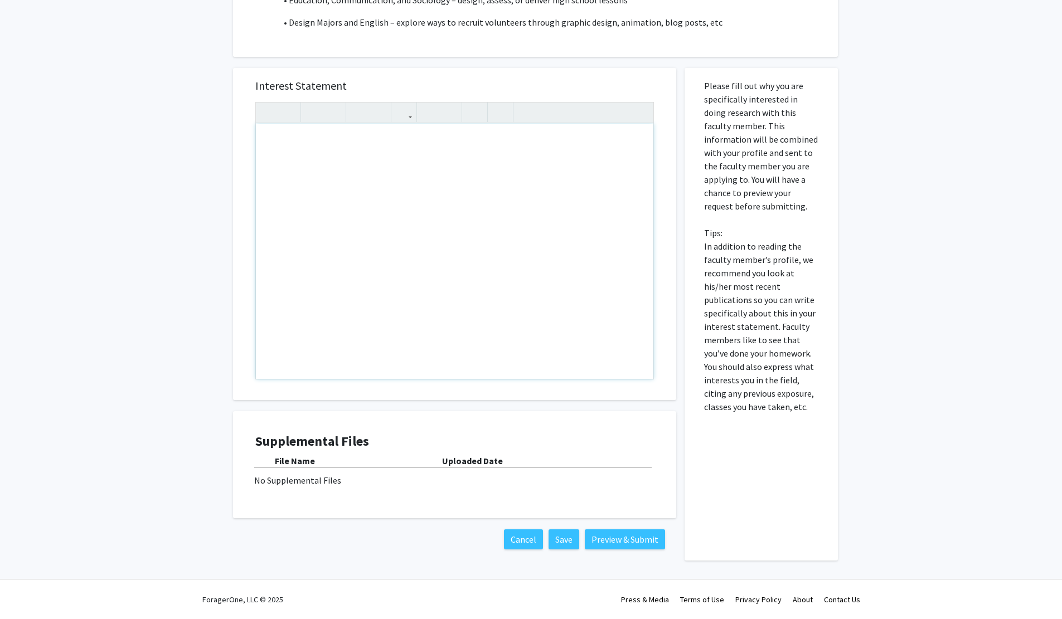
click at [566, 276] on div "Note to users with screen readers: Please press Alt+0 or Option+0 to deactivate…" at bounding box center [454, 251] width 397 height 255
copy div "aaaaaaaaaaaaaaaaaaaa"
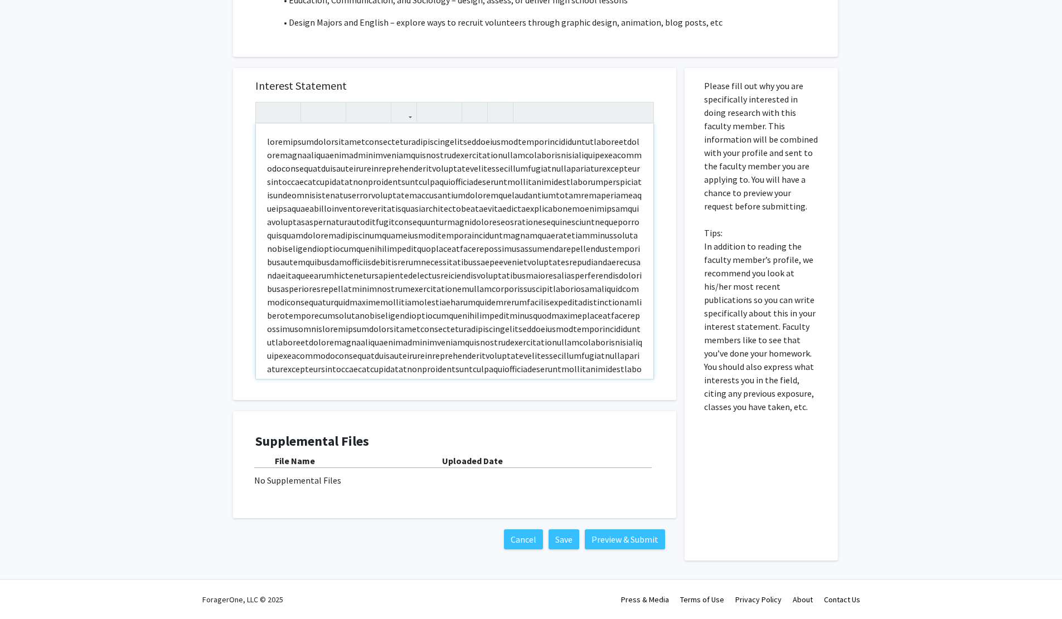
type textarea "<p>aaaaaaaaaaaaaaaaaaaaaaaaaaaaaaaaaaaaaaaaaaaaaaaaaaaaaaaaaaaaaaaaaaaaaaaaaaaa…"
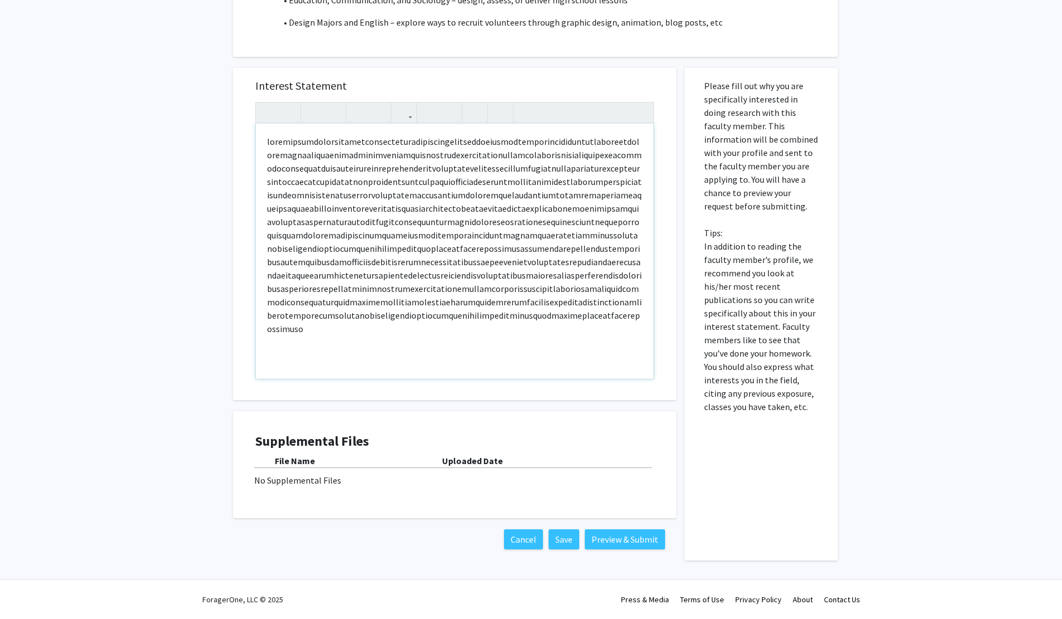
type textarea "<p>aaaaaaaaaaaaaaaaaaaaaaaaaaaaaaaaaaaaaaaaaaaaaaaaaaaaaaaaaaaaaaaaaaaaaaaaaaaa…"
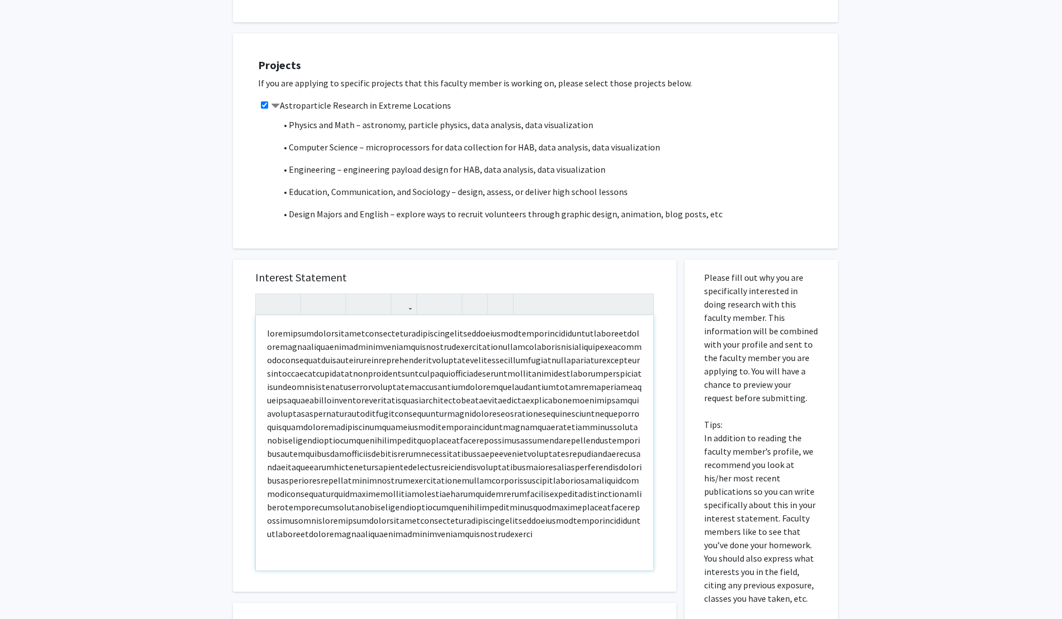
scroll to position [294, 0]
click at [608, 452] on p "Note to users with screen readers: Please press Alt+0 or Option+0 to deactivate…" at bounding box center [454, 434] width 375 height 214
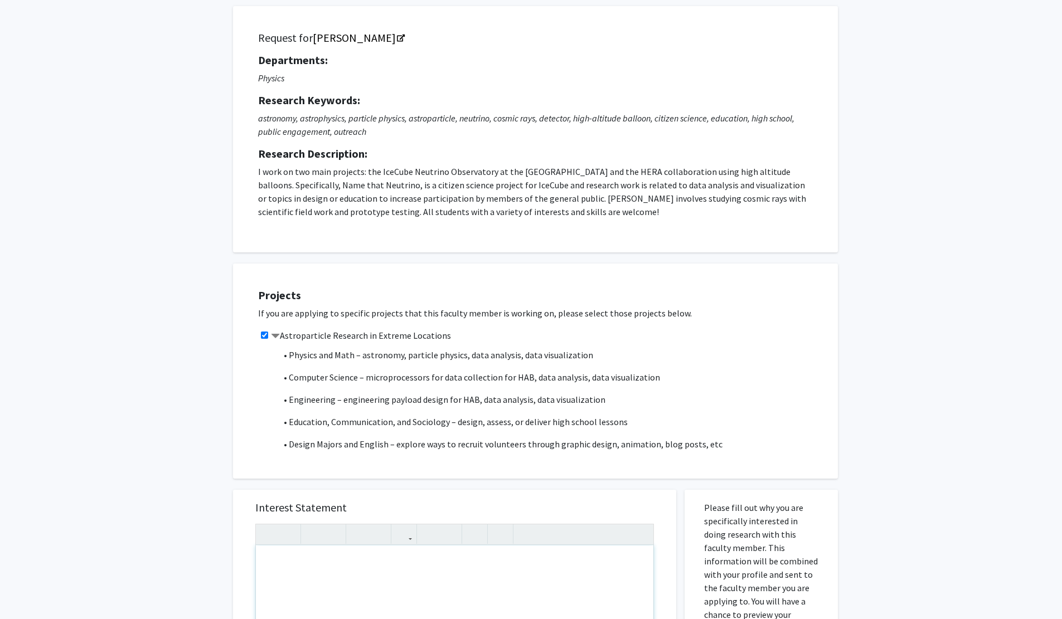
scroll to position [63, 0]
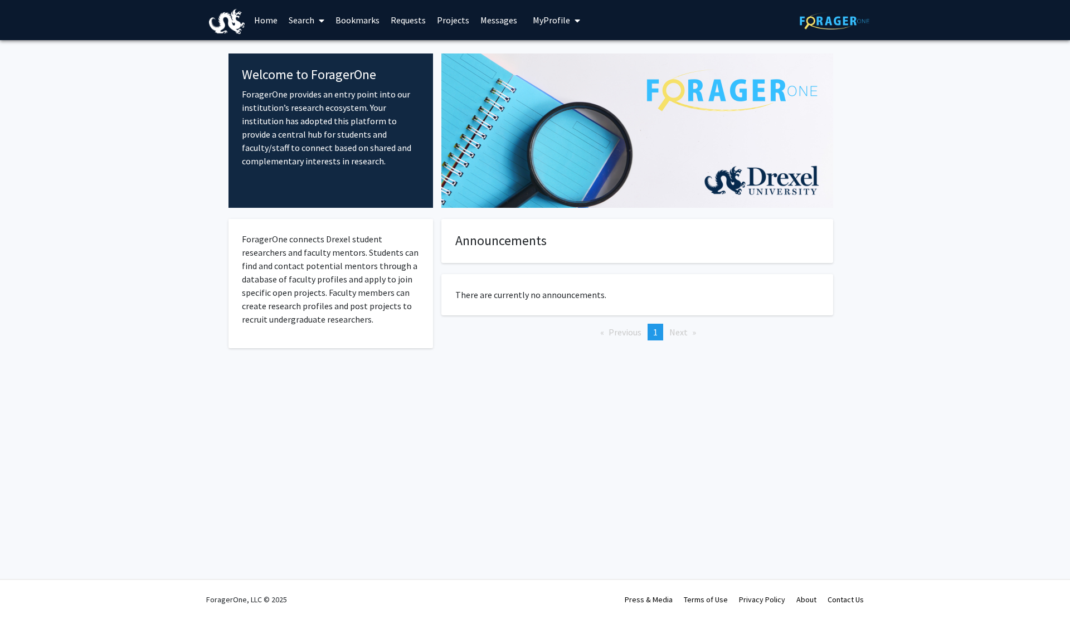
click at [313, 28] on link "Search" at bounding box center [306, 20] width 47 height 39
click at [323, 49] on span "Faculty/Staff" at bounding box center [324, 51] width 82 height 22
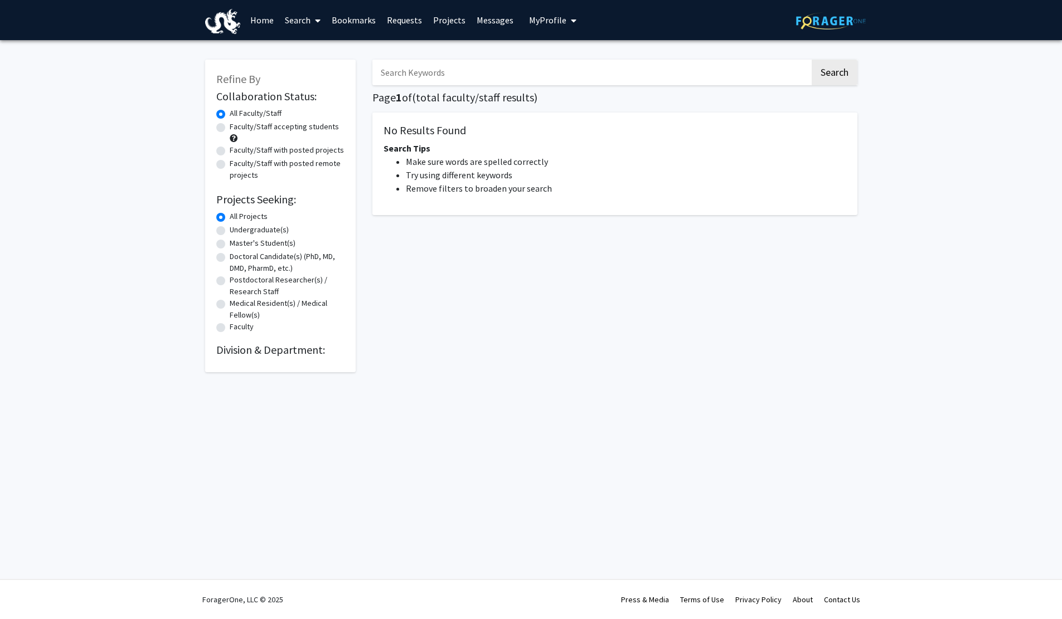
click at [434, 75] on input "Search Keywords" at bounding box center [591, 73] width 438 height 26
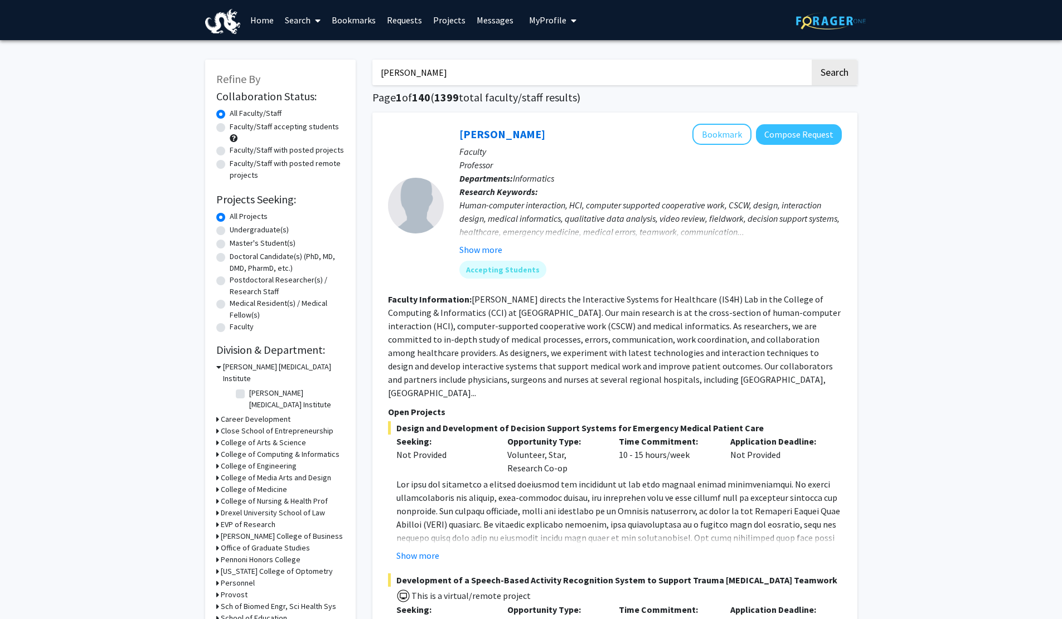
click at [812, 60] on button "Search" at bounding box center [835, 73] width 46 height 26
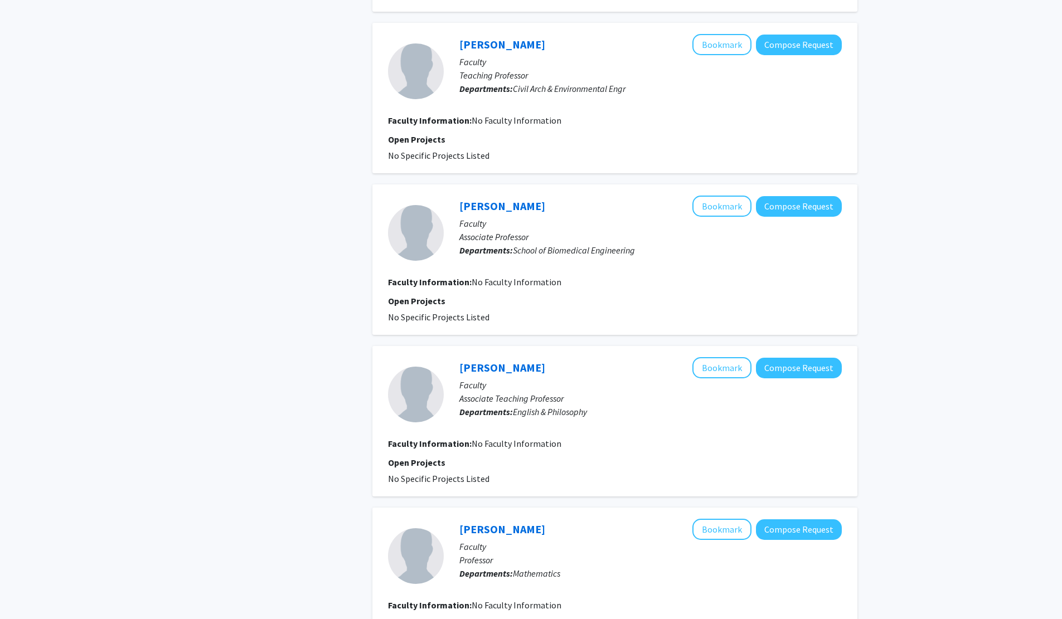
scroll to position [2128, 0]
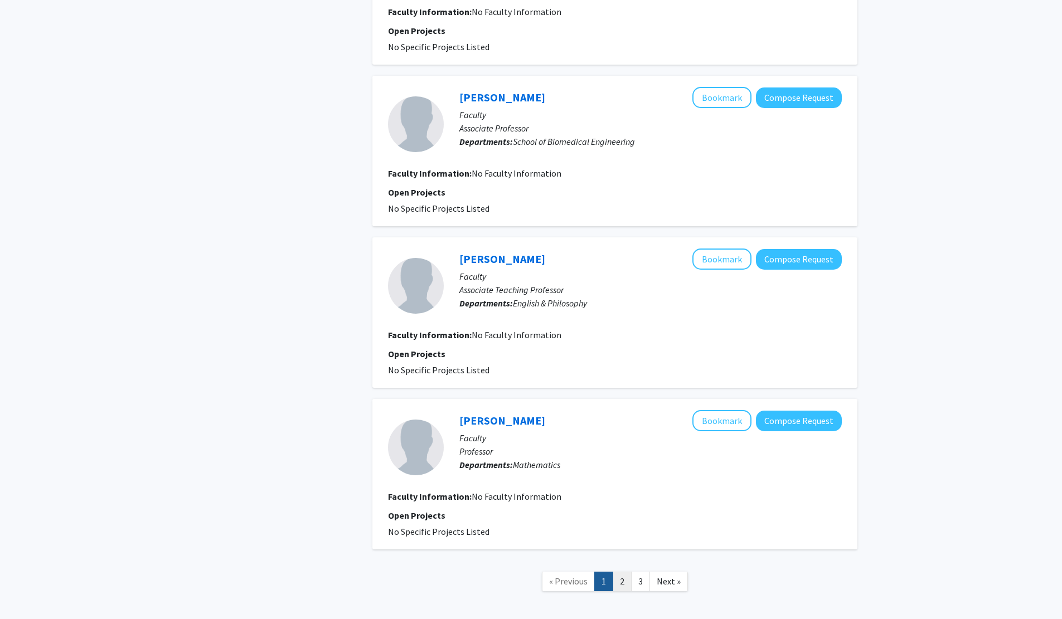
click at [619, 572] on link "2" at bounding box center [622, 582] width 19 height 20
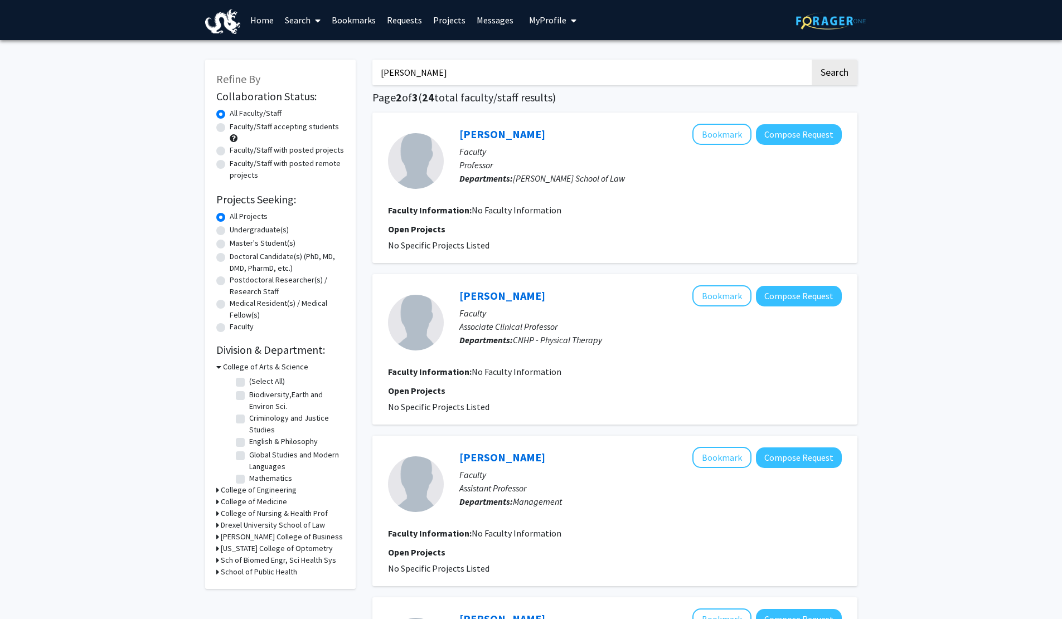
click at [467, 69] on input "bert" at bounding box center [591, 73] width 438 height 26
type input "anup"
click at [812, 60] on button "Search" at bounding box center [835, 73] width 46 height 26
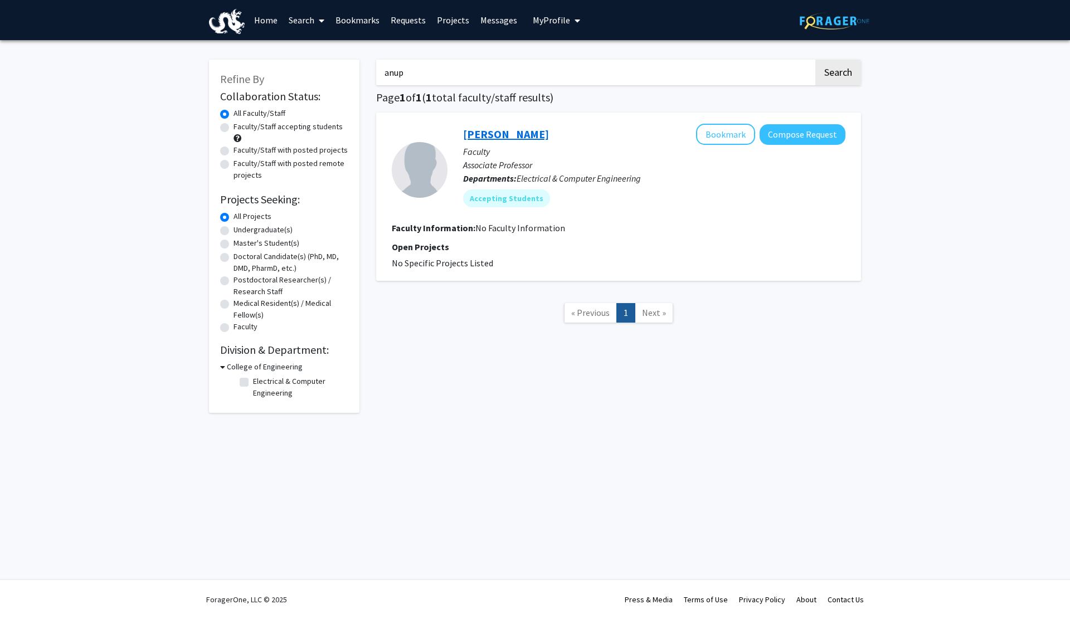
click at [507, 138] on link "Anup Das" at bounding box center [506, 134] width 86 height 14
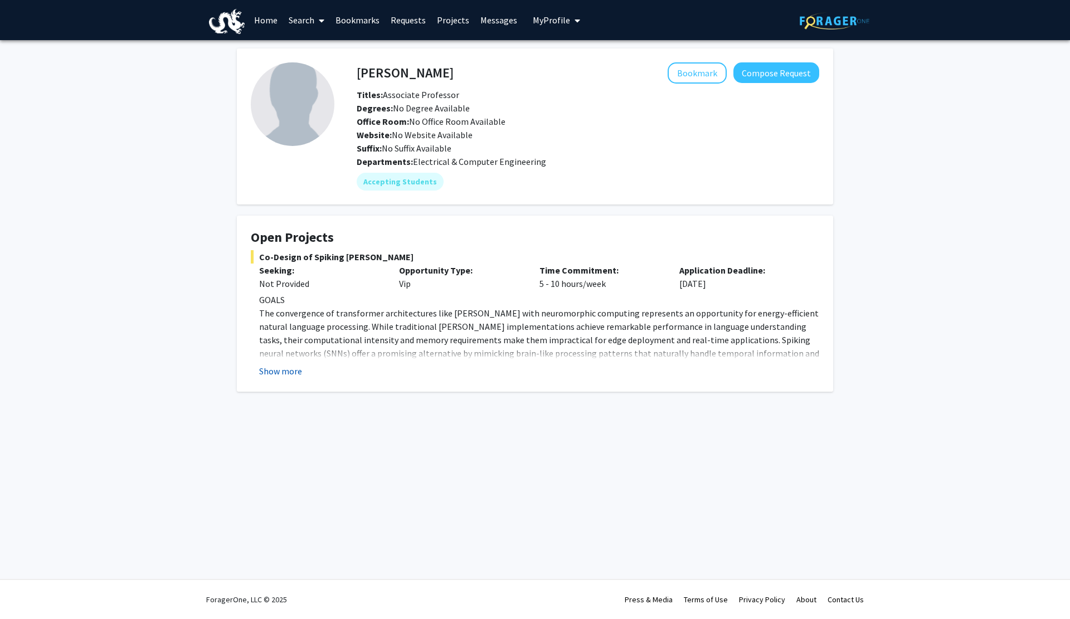
click at [279, 374] on button "Show more" at bounding box center [280, 371] width 43 height 13
